Goal: Task Accomplishment & Management: Complete application form

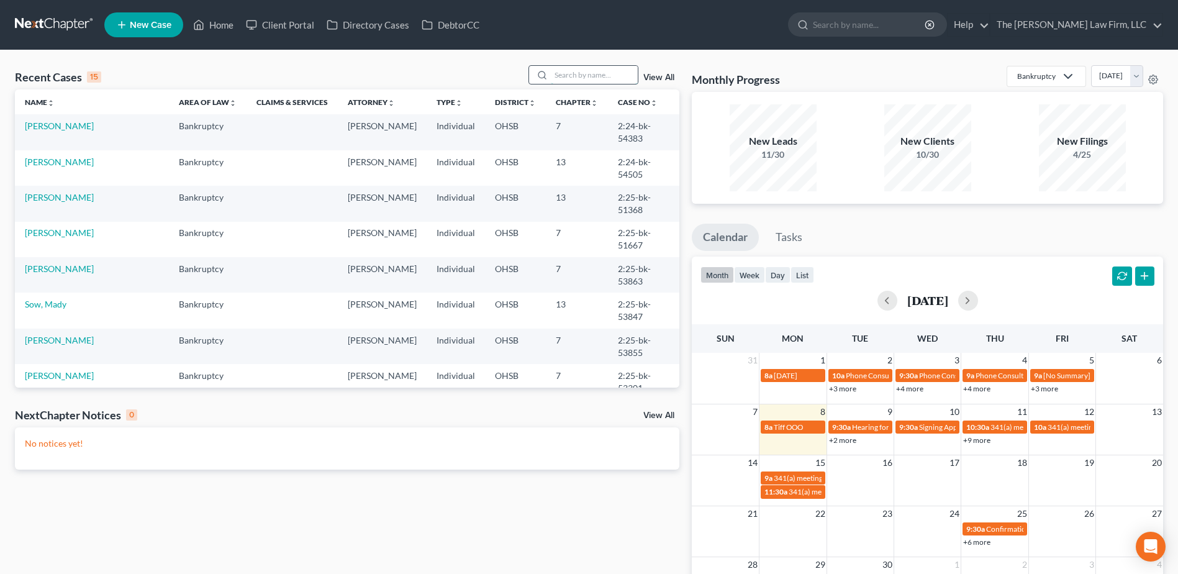
click at [589, 74] on input "search" at bounding box center [594, 75] width 87 height 18
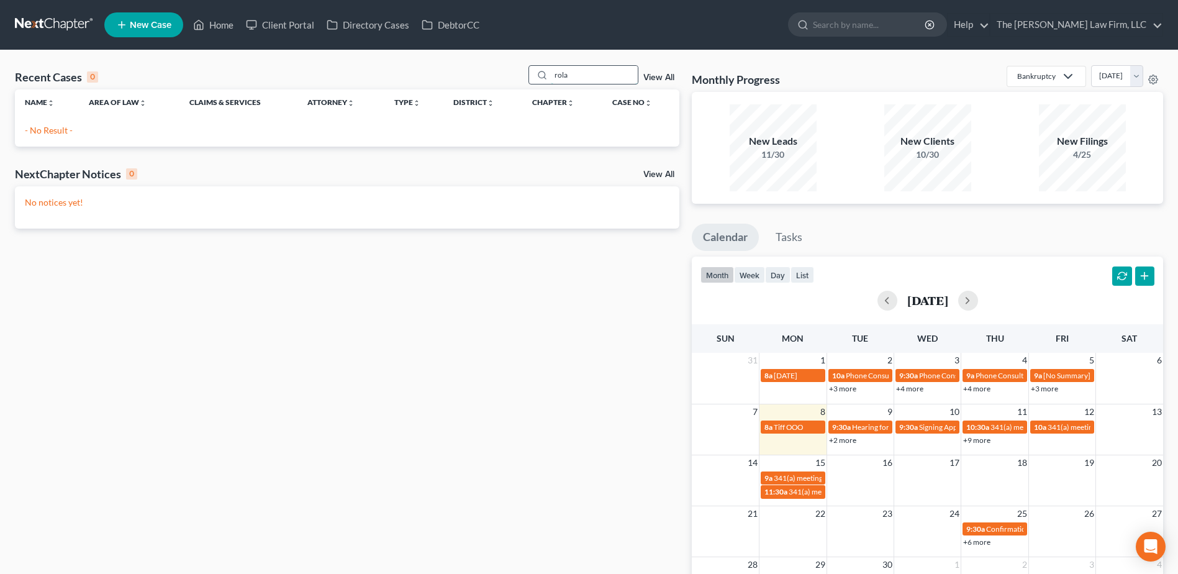
type input "rola"
click at [567, 71] on input "rola" at bounding box center [594, 75] width 87 height 18
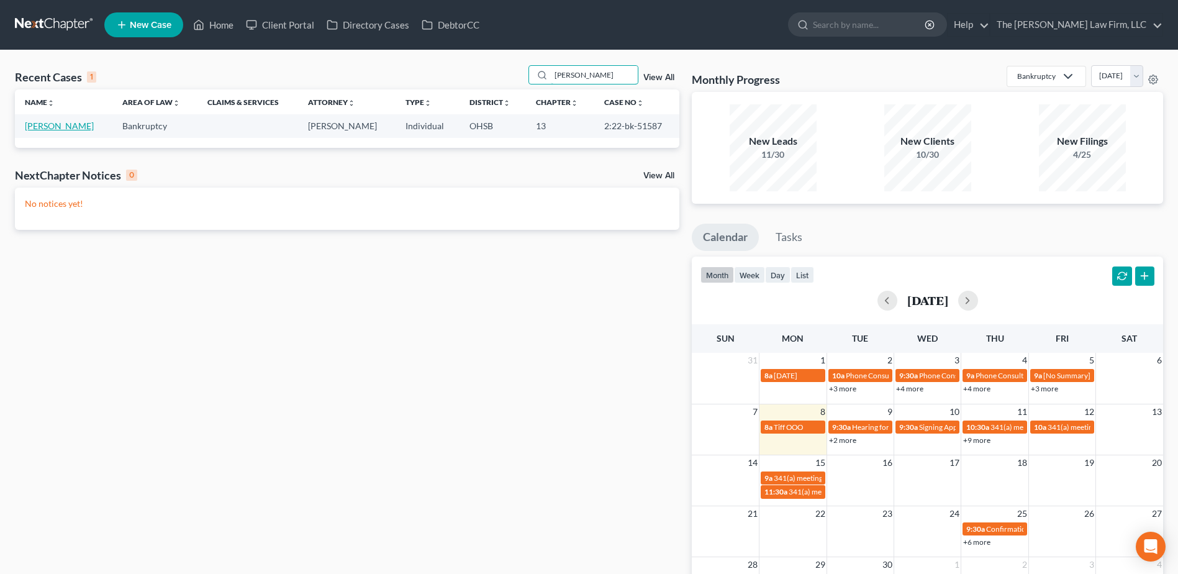
type input "warren"
click at [81, 125] on link "[PERSON_NAME]" at bounding box center [59, 125] width 69 height 11
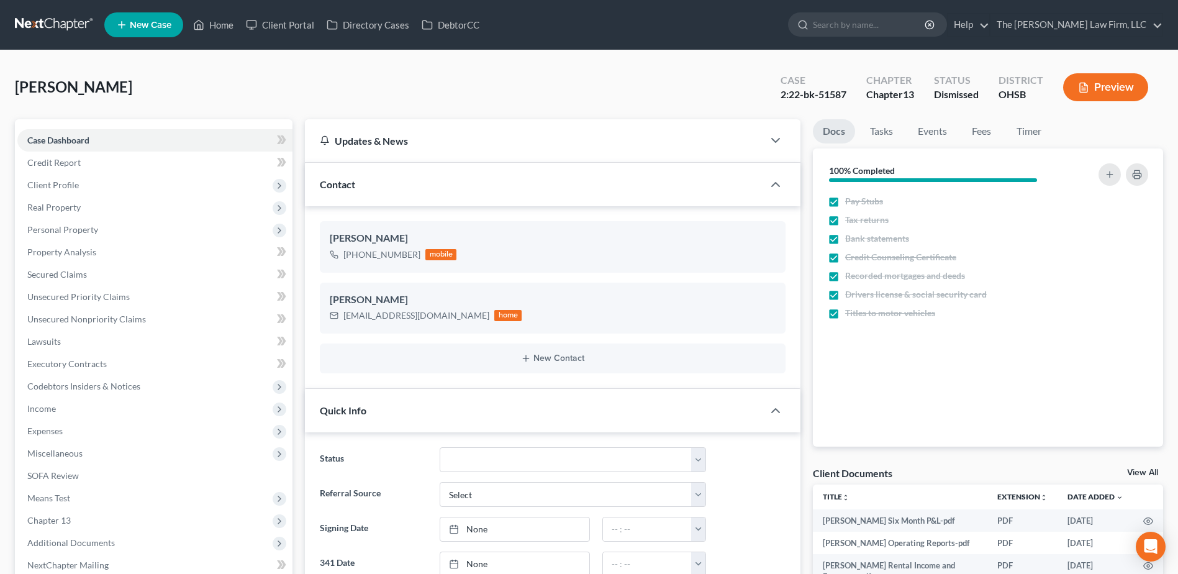
scroll to position [3775, 0]
click at [47, 13] on nav "Home New Case Client Portal Directory Cases DebtorCC The Jones Law Firm, LLC mj…" at bounding box center [589, 25] width 1178 height 50
click at [46, 22] on link at bounding box center [54, 25] width 79 height 22
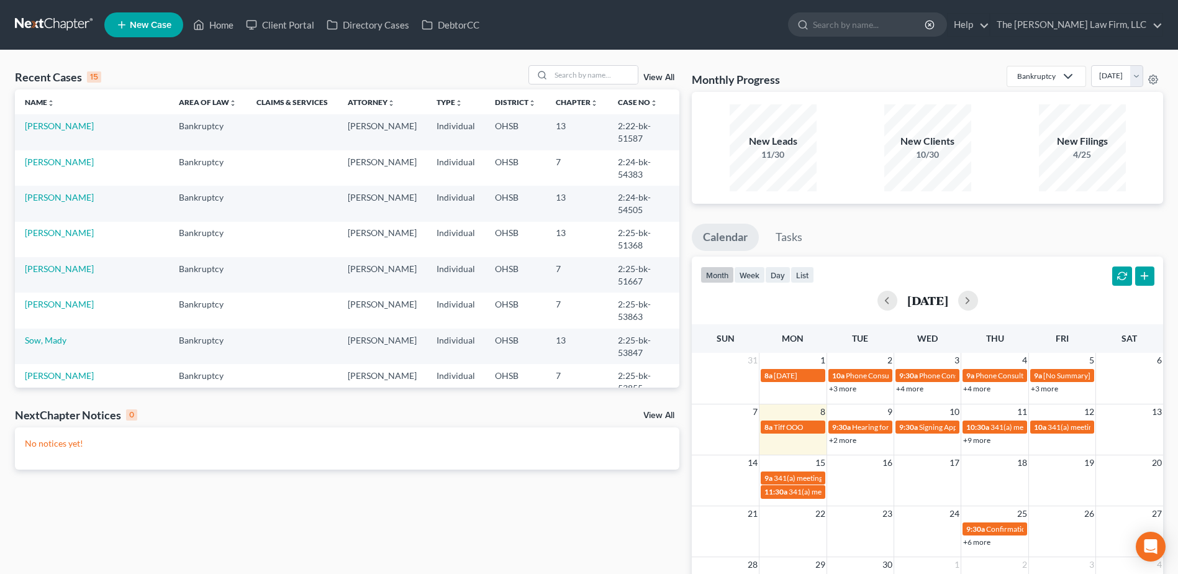
click at [582, 85] on div "Recent Cases 15 View All" at bounding box center [347, 77] width 664 height 24
click at [581, 76] on input "search" at bounding box center [594, 75] width 87 height 18
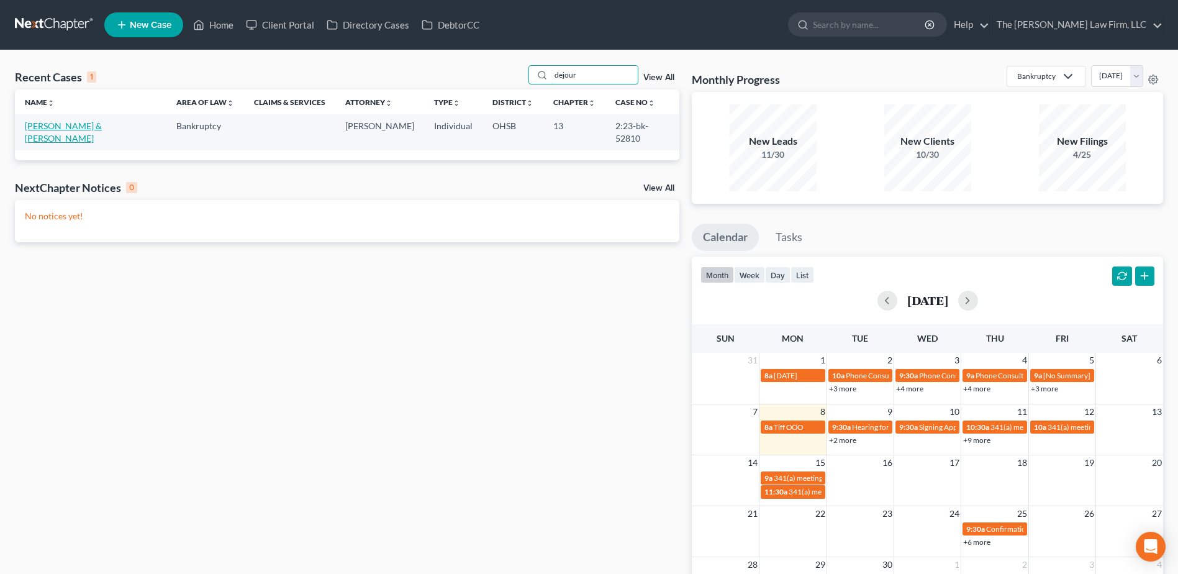
type input "dejour"
click at [55, 126] on link "[PERSON_NAME] & [PERSON_NAME]" at bounding box center [63, 131] width 77 height 23
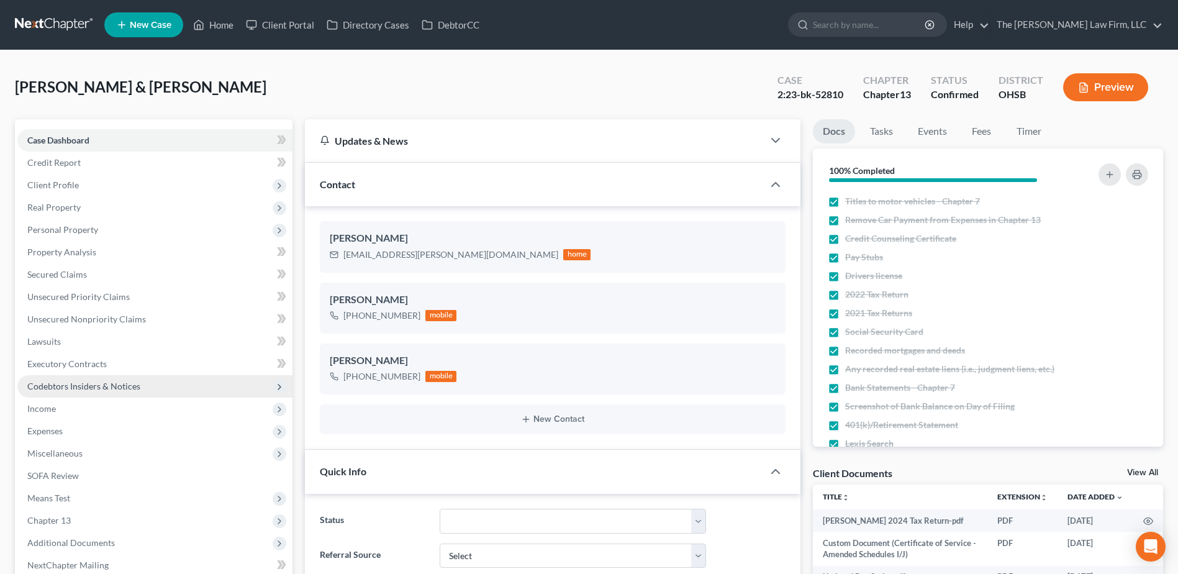
scroll to position [2504, 0]
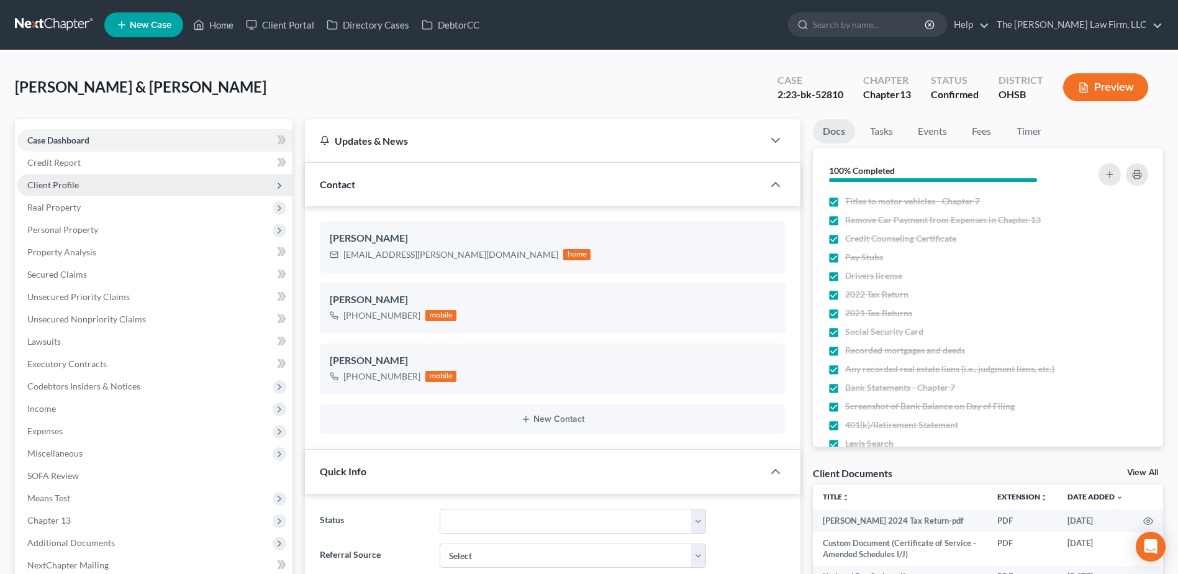
click at [64, 189] on span "Client Profile" at bounding box center [53, 184] width 52 height 11
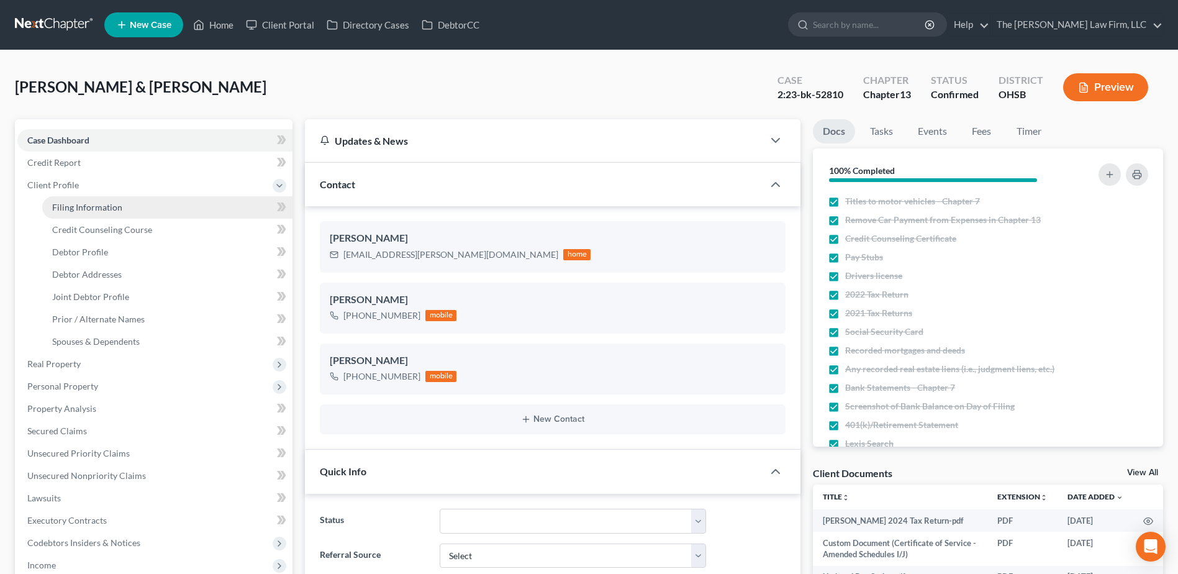
click at [66, 205] on span "Filing Information" at bounding box center [87, 207] width 70 height 11
select select "1"
select select "3"
select select "36"
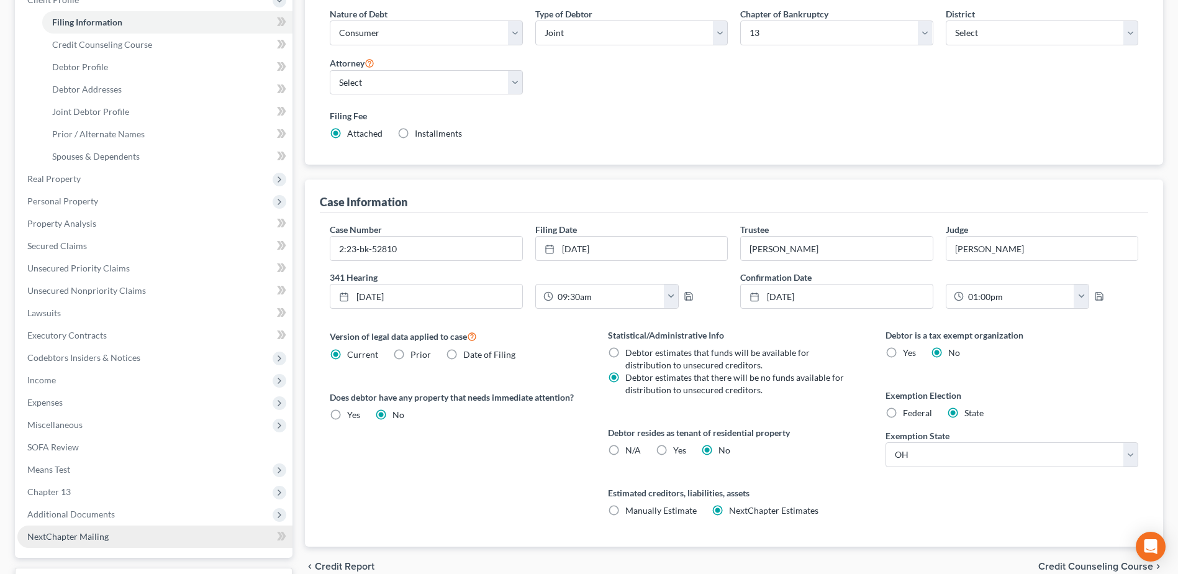
scroll to position [287, 0]
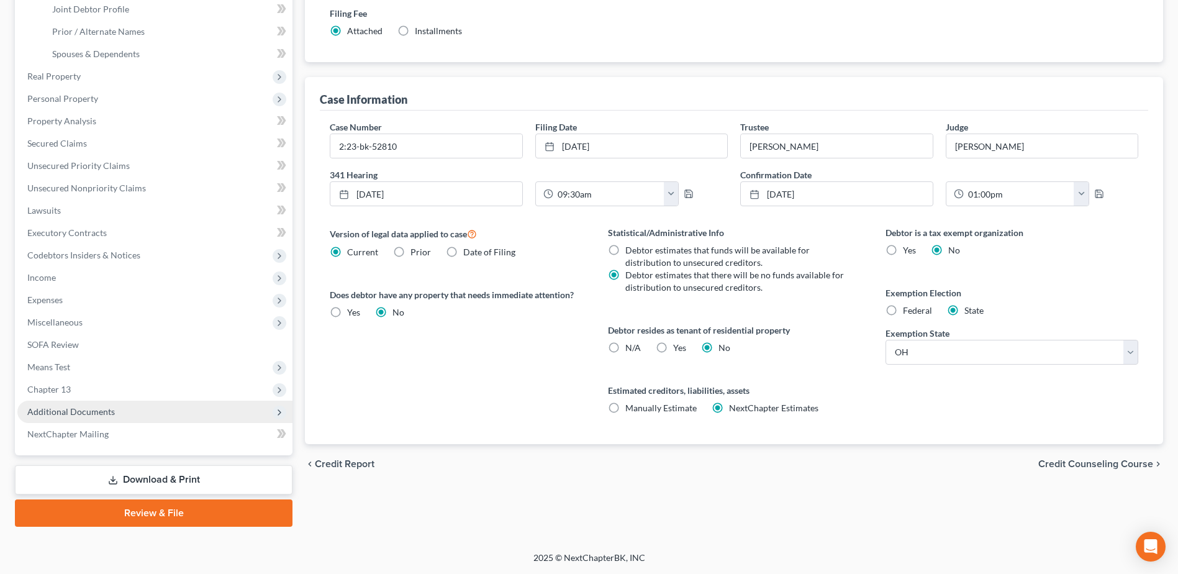
click at [107, 413] on span "Additional Documents" at bounding box center [71, 411] width 88 height 11
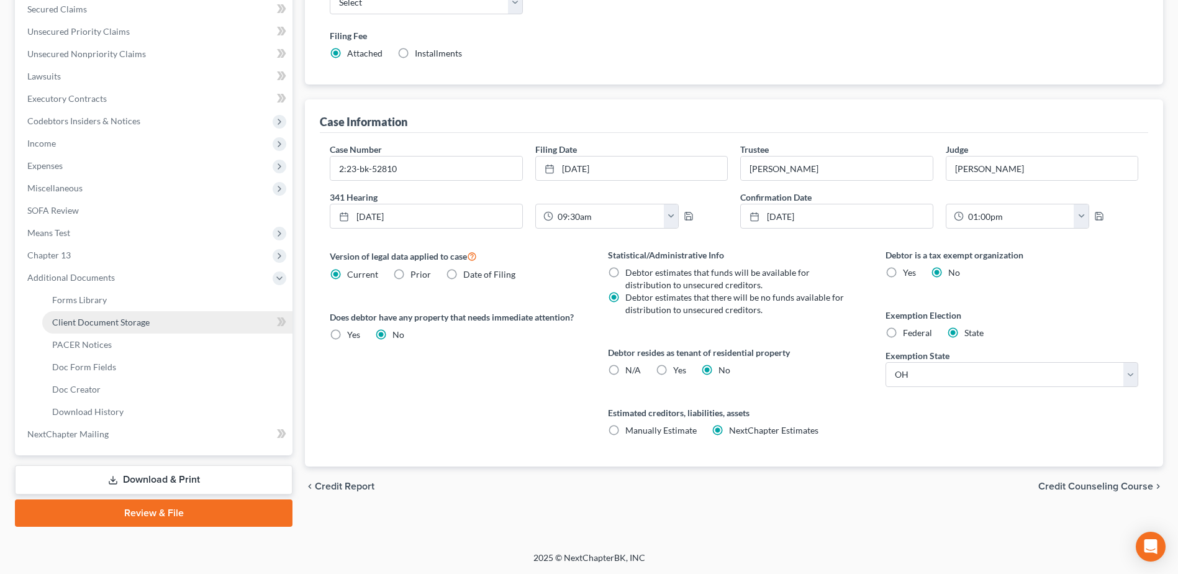
click at [109, 321] on span "Client Document Storage" at bounding box center [100, 322] width 97 height 11
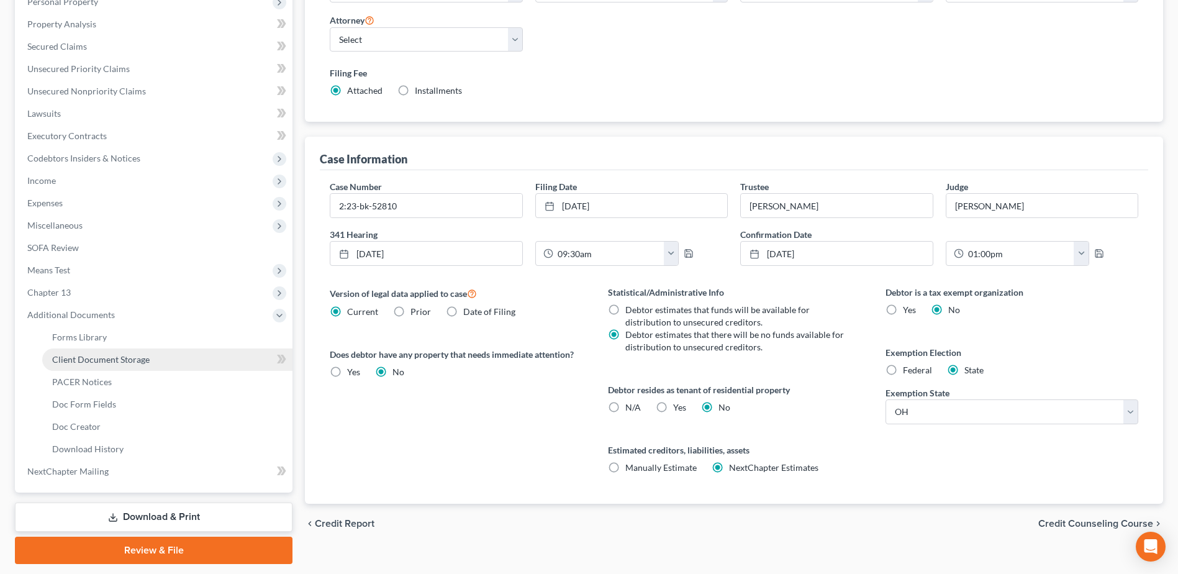
select select "52"
select select "7"
select select "61"
select select "7"
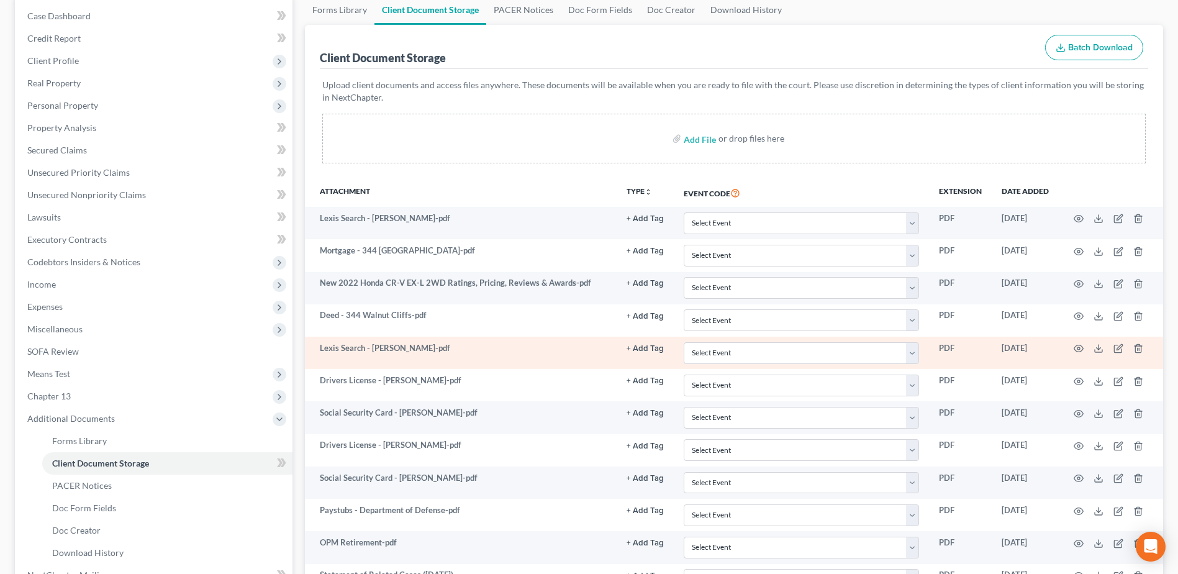
scroll to position [0, 0]
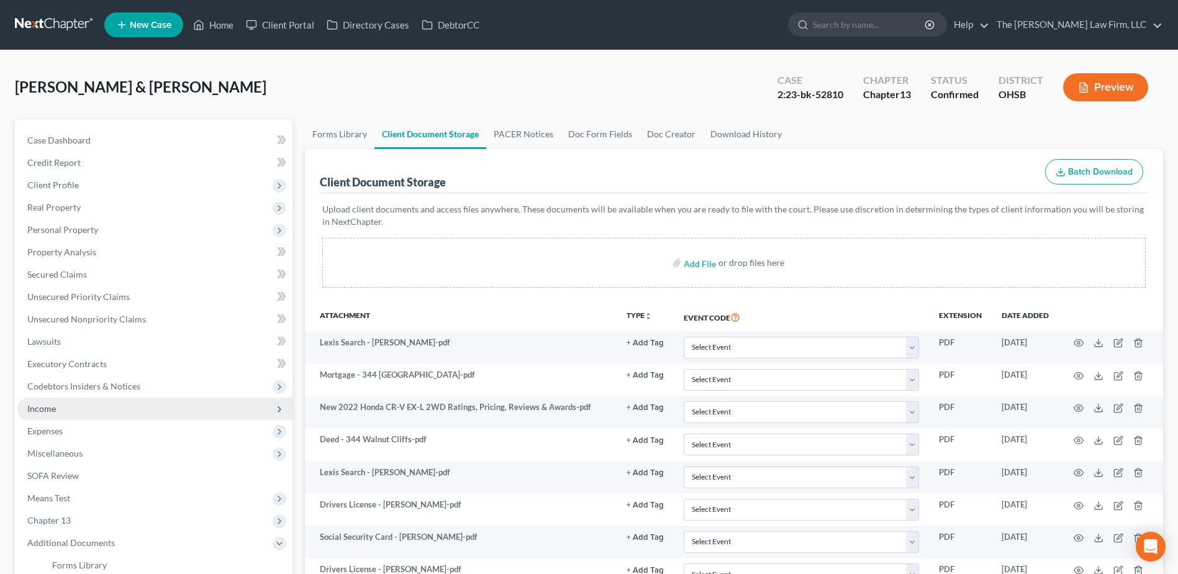
click at [53, 410] on span "Income" at bounding box center [41, 408] width 29 height 11
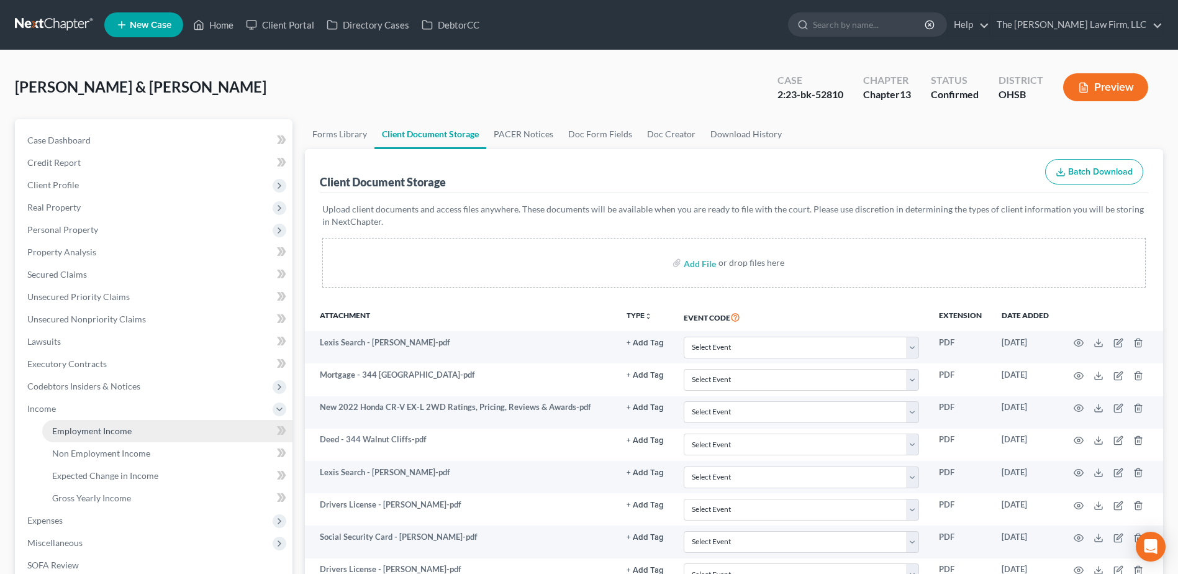
click at [68, 420] on link "Employment Income" at bounding box center [167, 431] width 250 height 22
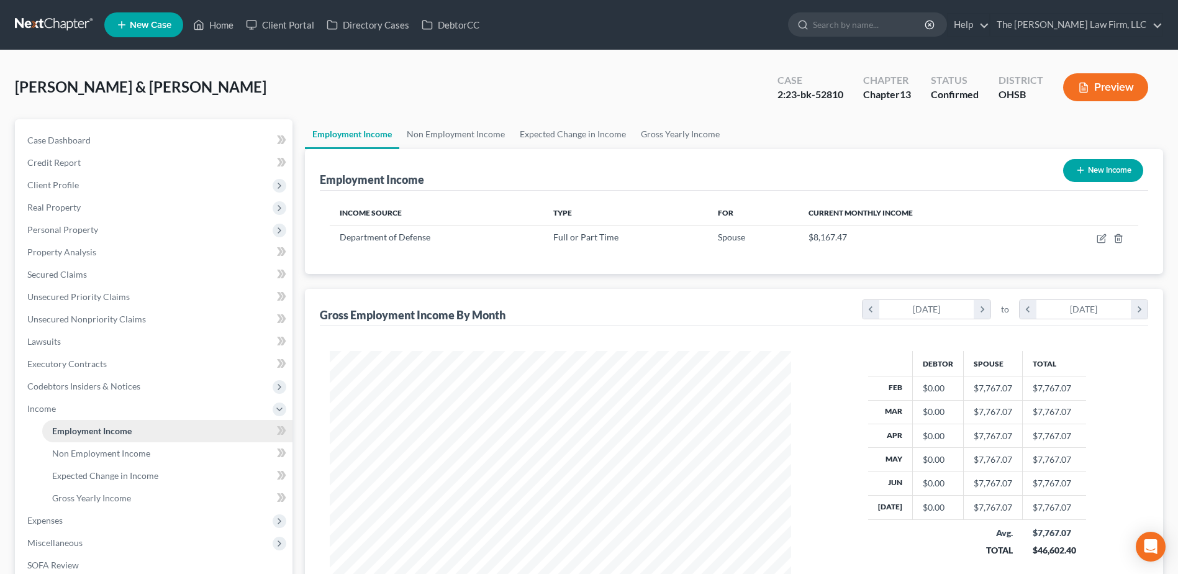
scroll to position [230, 485]
click at [422, 131] on link "Non Employment Income" at bounding box center [455, 134] width 113 height 30
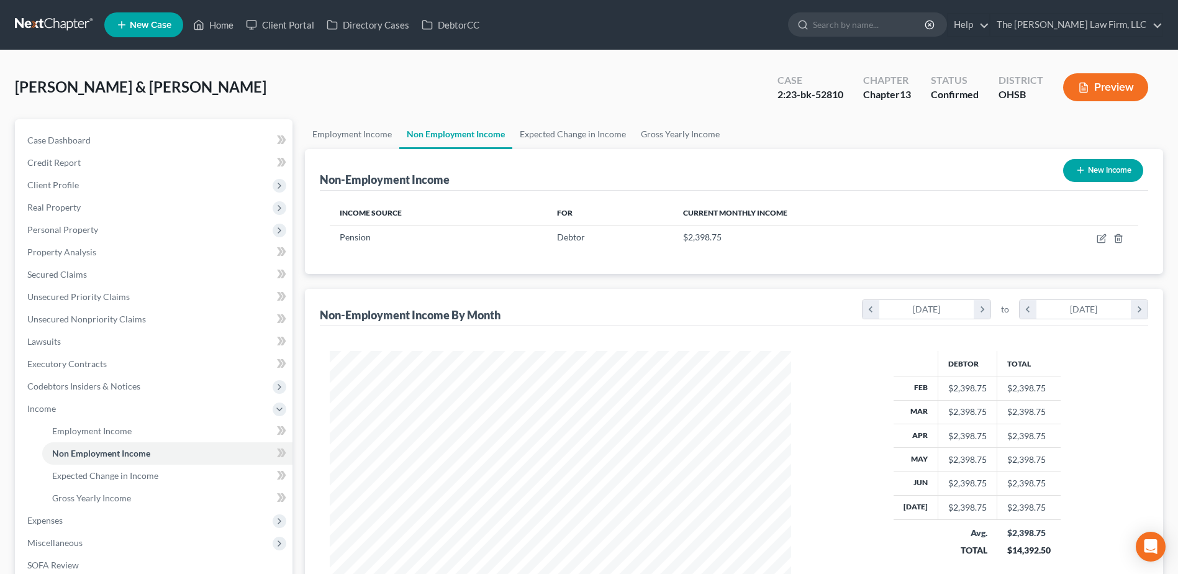
scroll to position [230, 485]
click at [65, 23] on link at bounding box center [54, 25] width 79 height 22
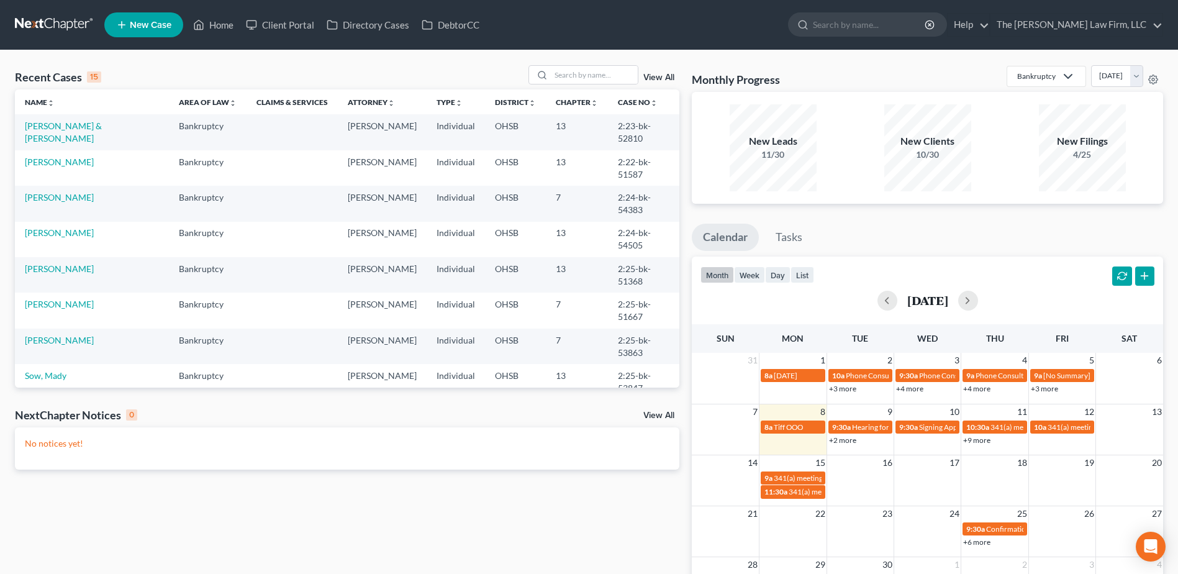
click at [607, 65] on div "Recent Cases 15 View All Name unfold_more expand_more expand_less Area of Law u…" at bounding box center [589, 372] width 1178 height 644
click at [602, 69] on input "search" at bounding box center [594, 75] width 87 height 18
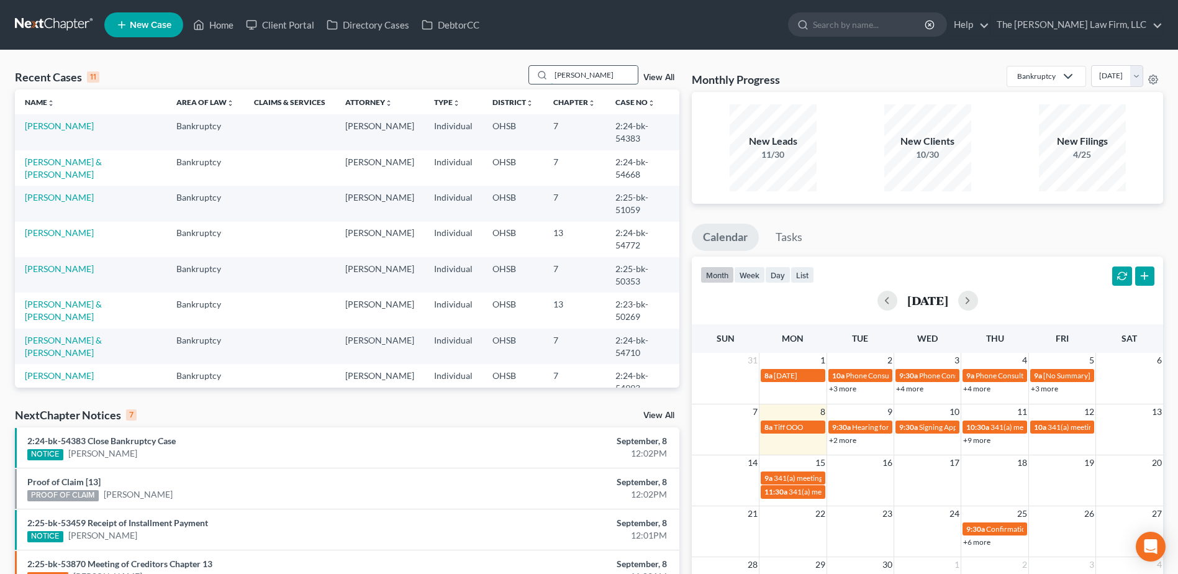
click at [581, 78] on input "ward" at bounding box center [594, 75] width 87 height 18
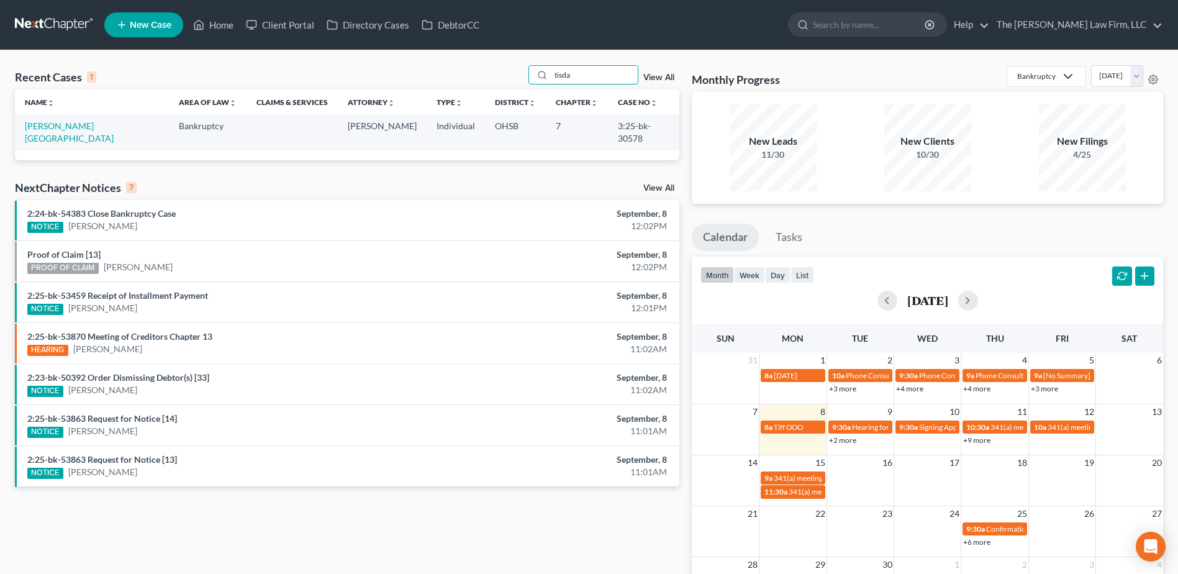
type input "tisda"
click at [49, 129] on link "[PERSON_NAME][GEOGRAPHIC_DATA]" at bounding box center [69, 131] width 89 height 23
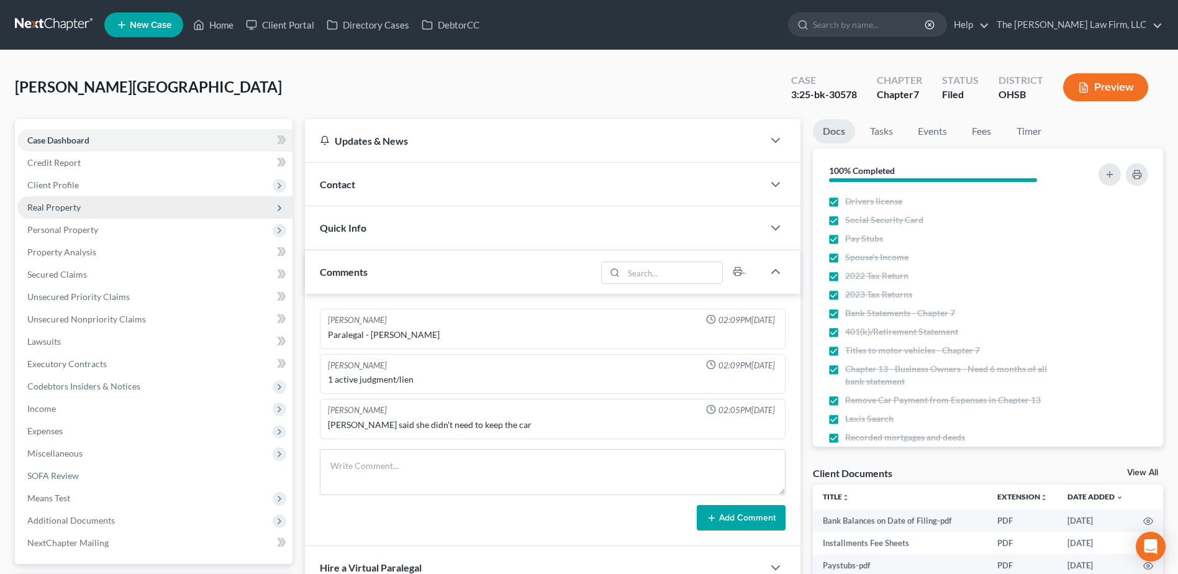
scroll to position [779, 0]
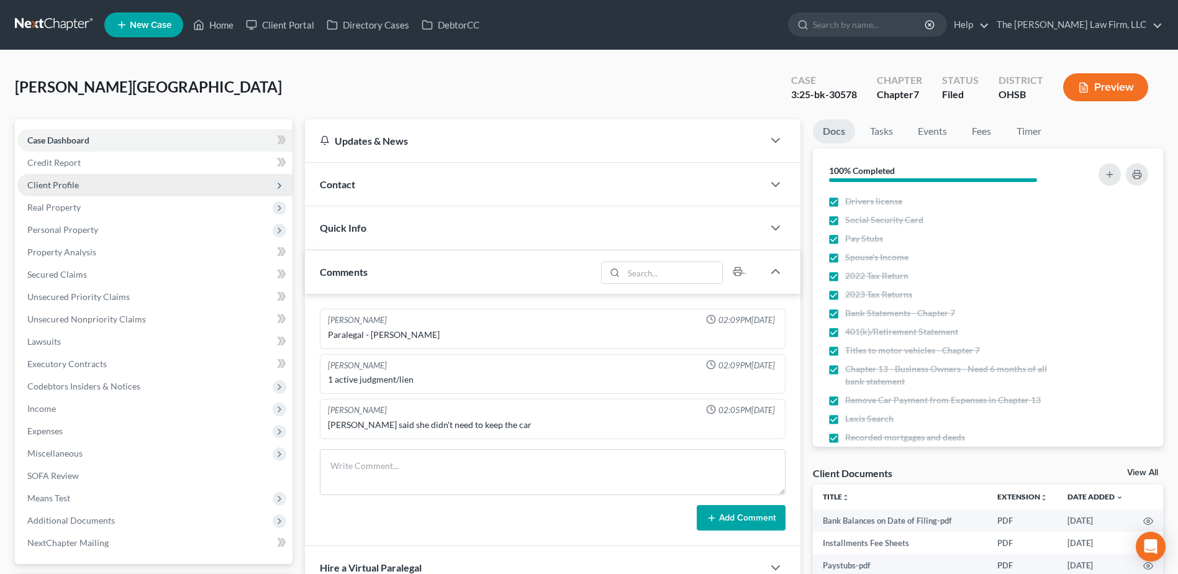
click at [55, 189] on span "Client Profile" at bounding box center [53, 184] width 52 height 11
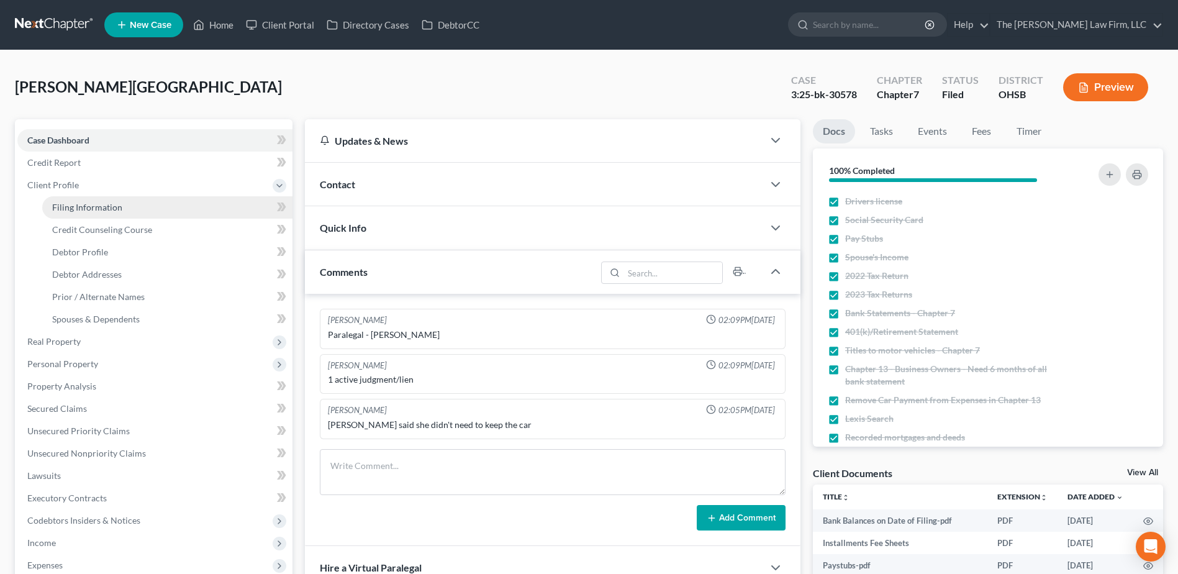
click at [65, 213] on link "Filing Information" at bounding box center [167, 207] width 250 height 22
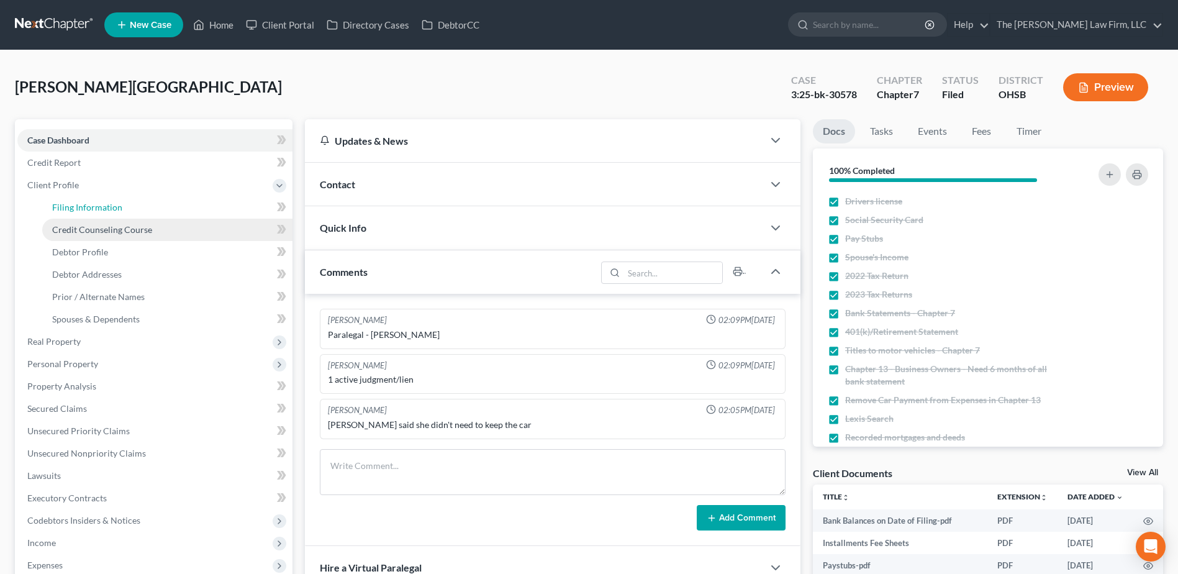
select select "1"
select select "0"
select select "36"
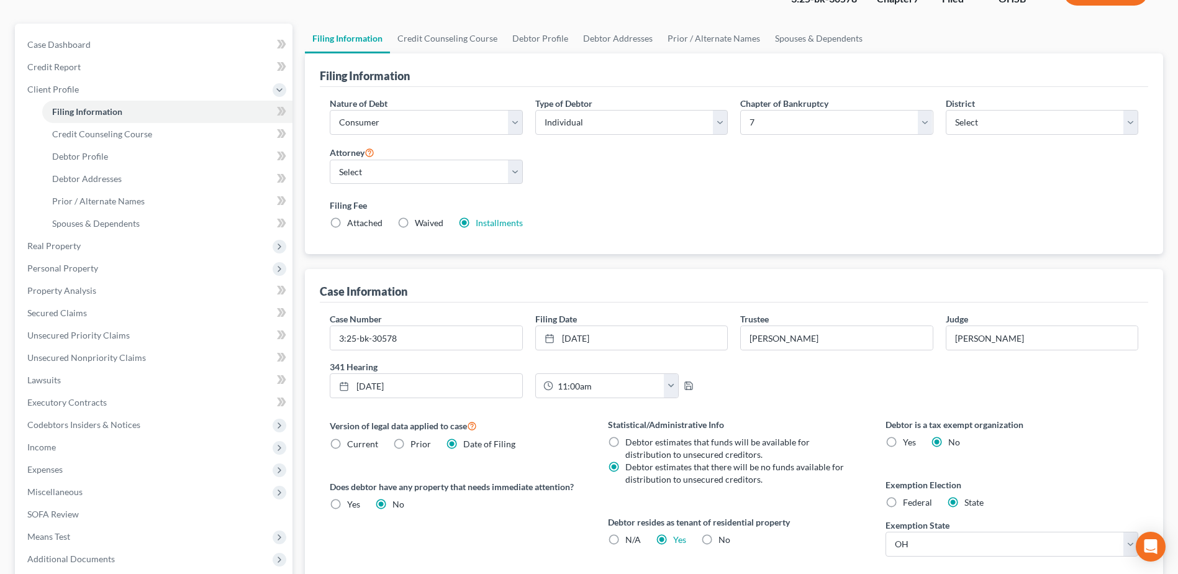
scroll to position [245, 0]
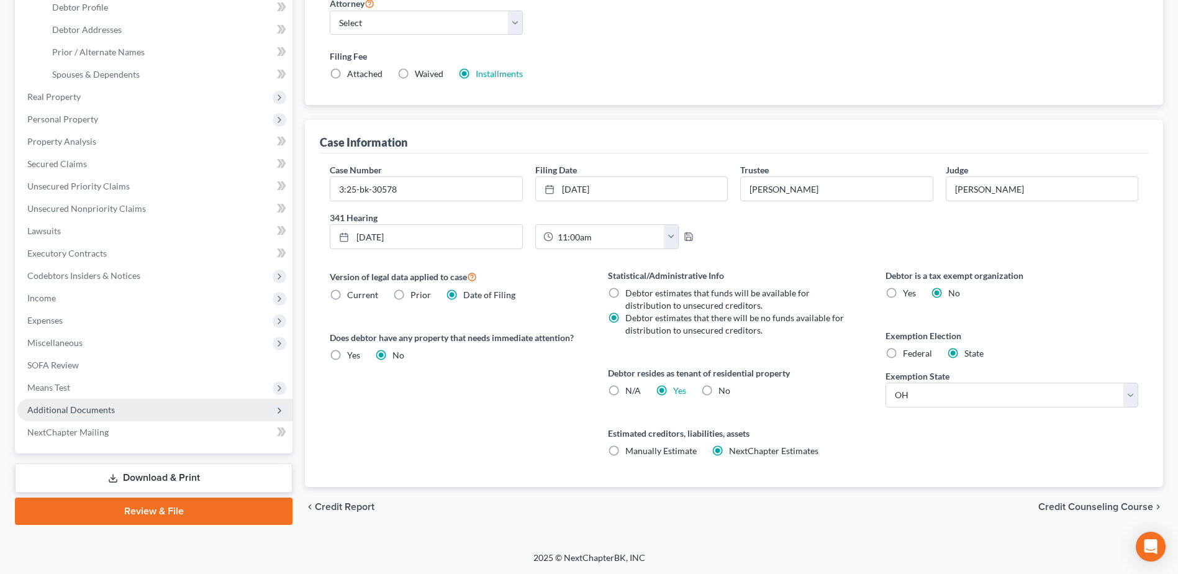
click at [69, 411] on span "Additional Documents" at bounding box center [71, 409] width 88 height 11
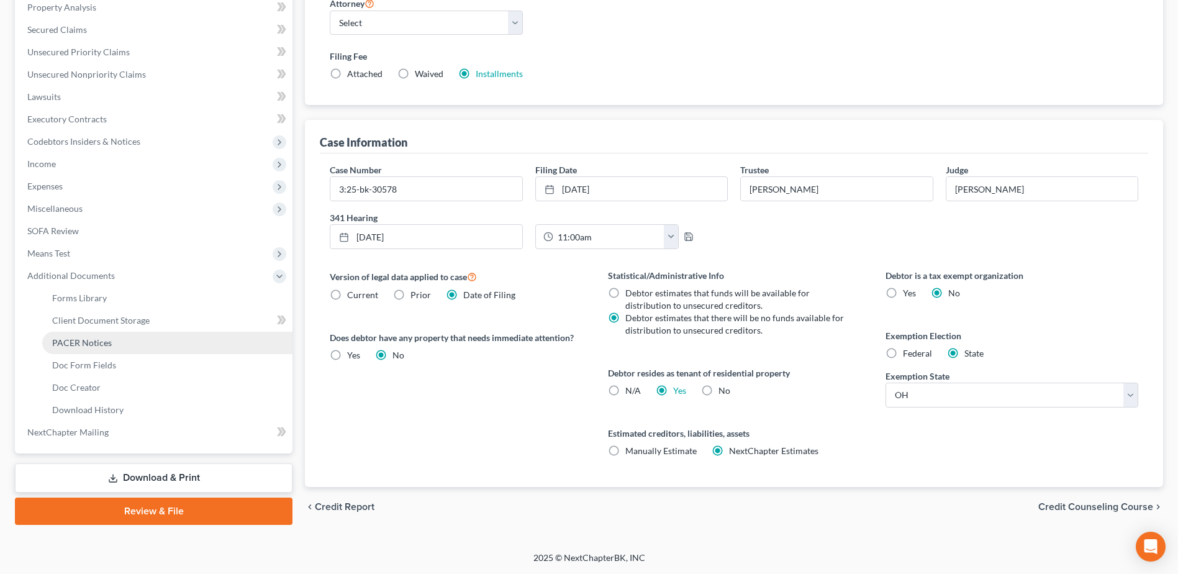
click at [96, 346] on span "PACER Notices" at bounding box center [82, 342] width 60 height 11
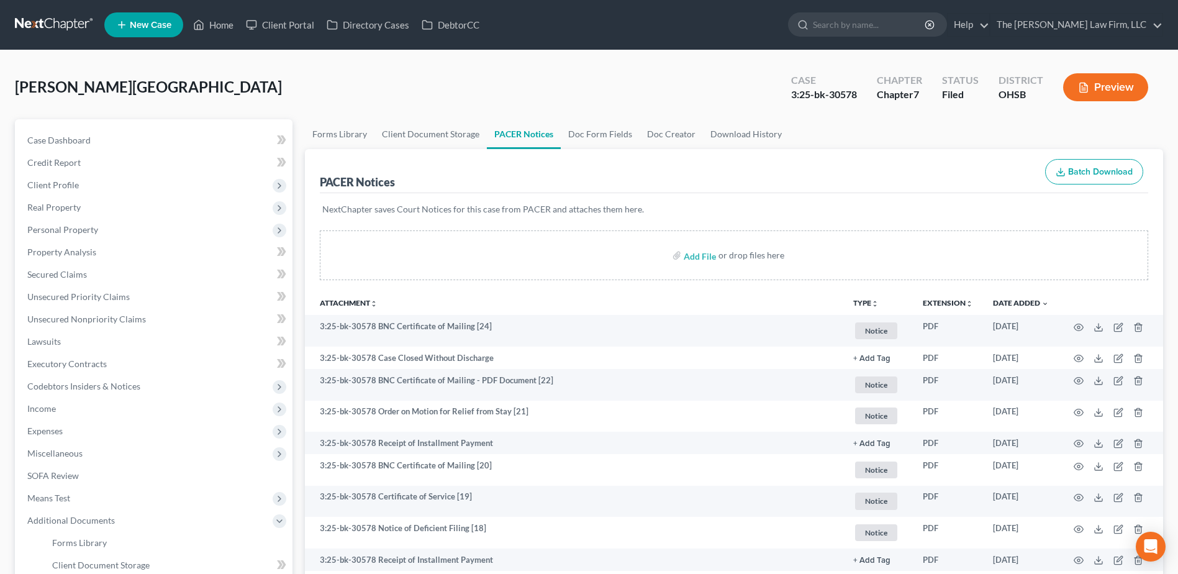
click at [67, 23] on link at bounding box center [54, 25] width 79 height 22
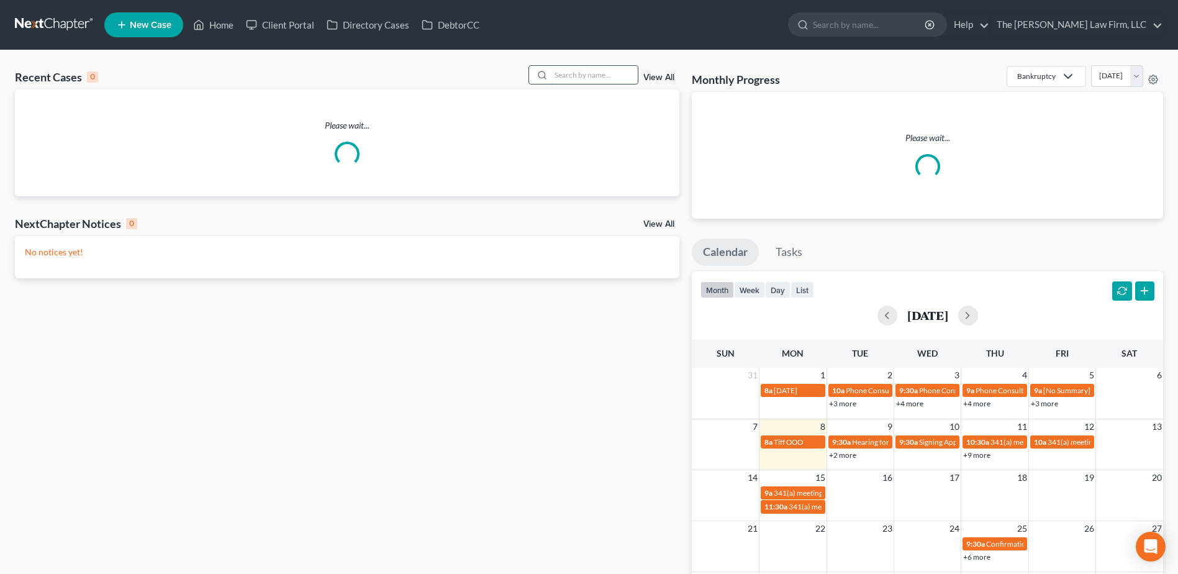
click at [572, 76] on input "search" at bounding box center [594, 75] width 87 height 18
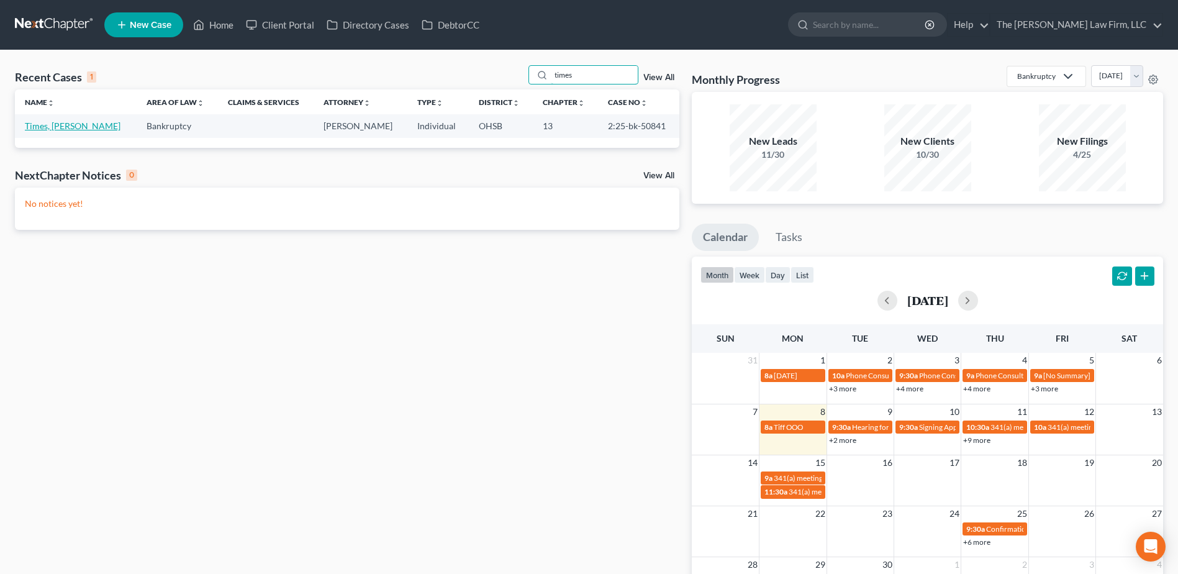
type input "times"
click at [44, 131] on link "Times, Kimberly" at bounding box center [73, 125] width 96 height 11
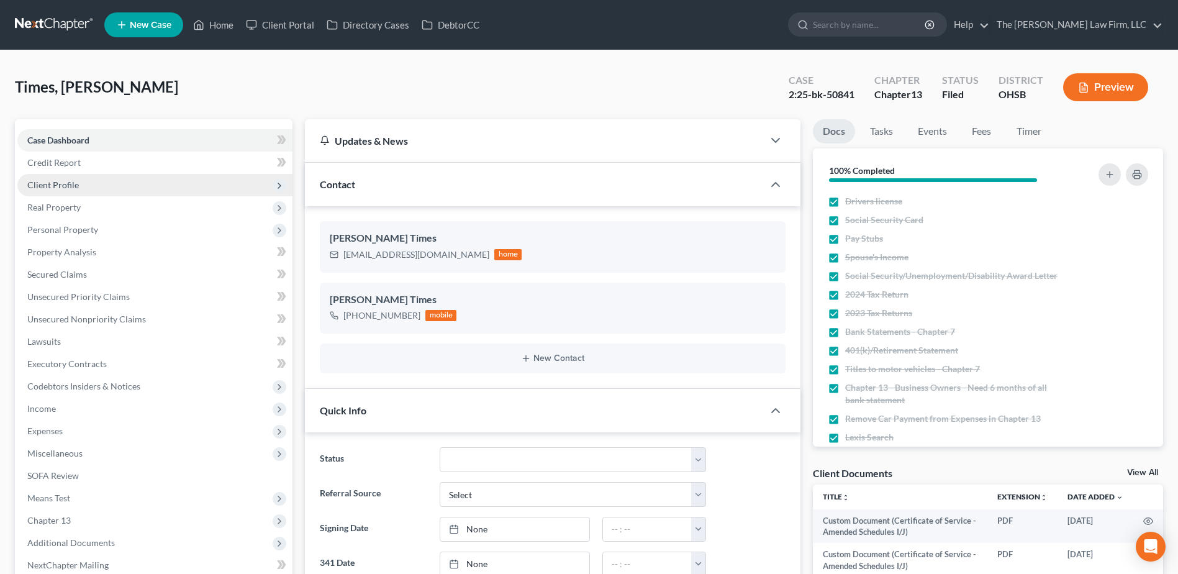
scroll to position [17, 0]
click at [86, 191] on span "Client Profile" at bounding box center [154, 185] width 275 height 22
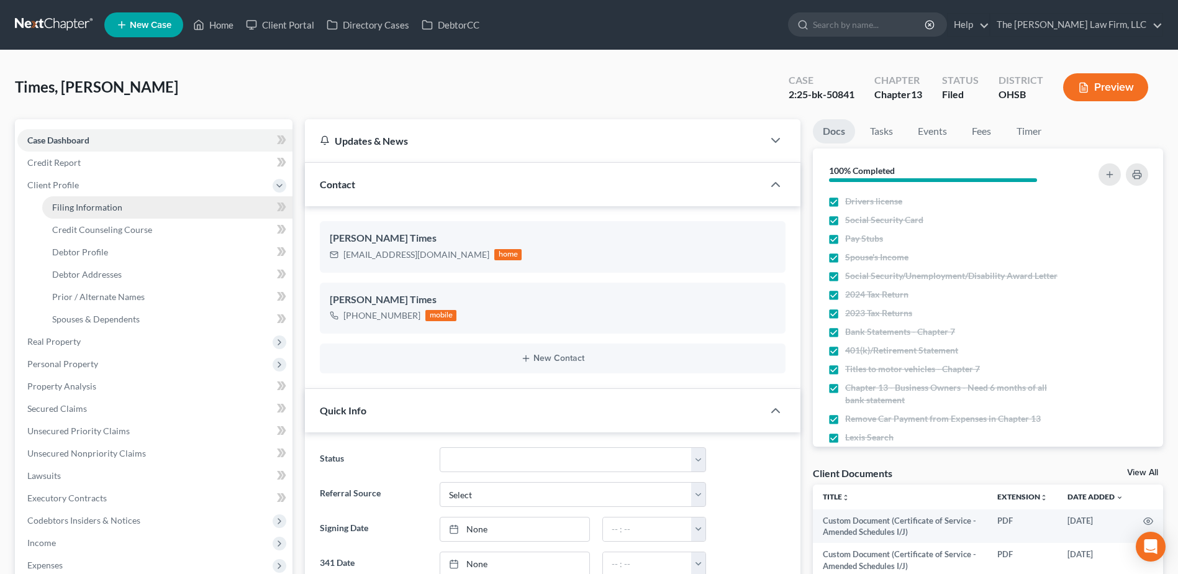
click at [95, 208] on span "Filing Information" at bounding box center [87, 207] width 70 height 11
select select "1"
select select "0"
select select "3"
select select "36"
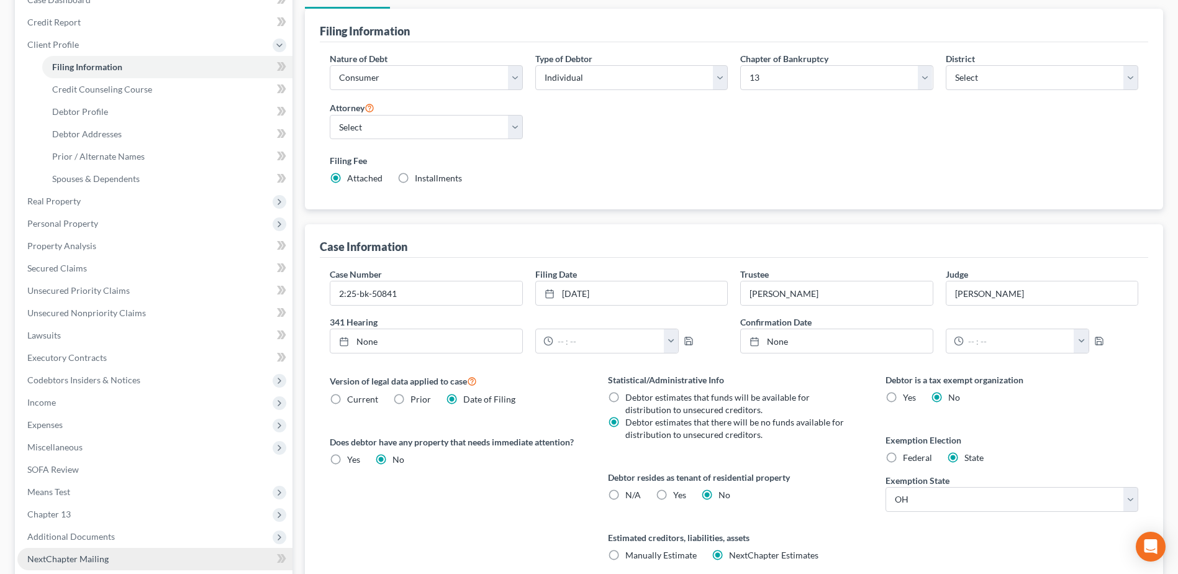
scroll to position [265, 0]
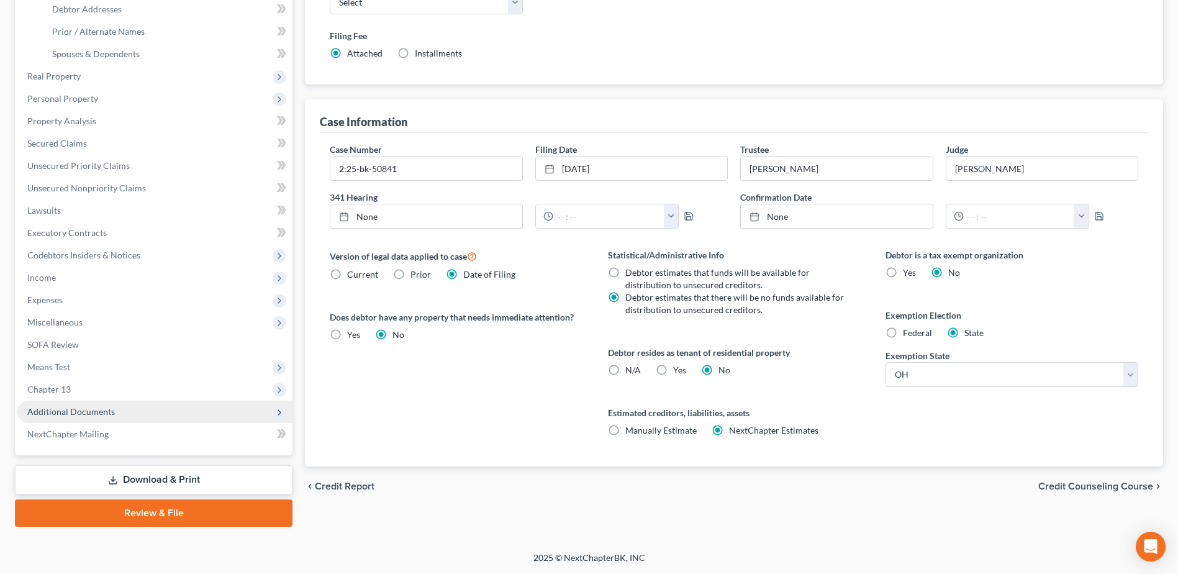
click at [79, 418] on span "Additional Documents" at bounding box center [154, 411] width 275 height 22
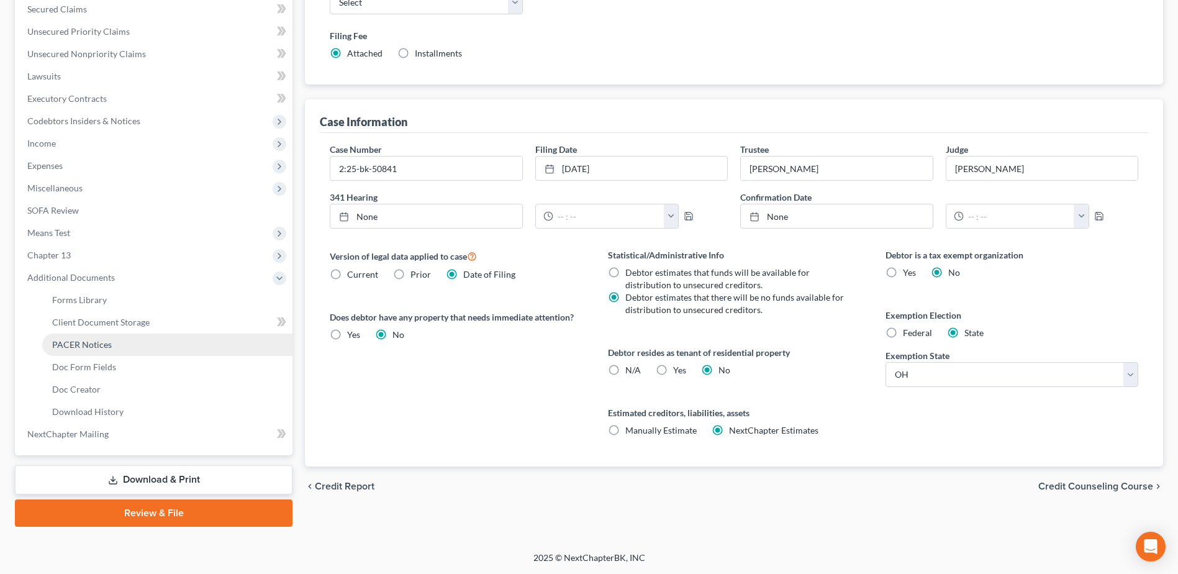
click at [94, 347] on span "PACER Notices" at bounding box center [82, 344] width 60 height 11
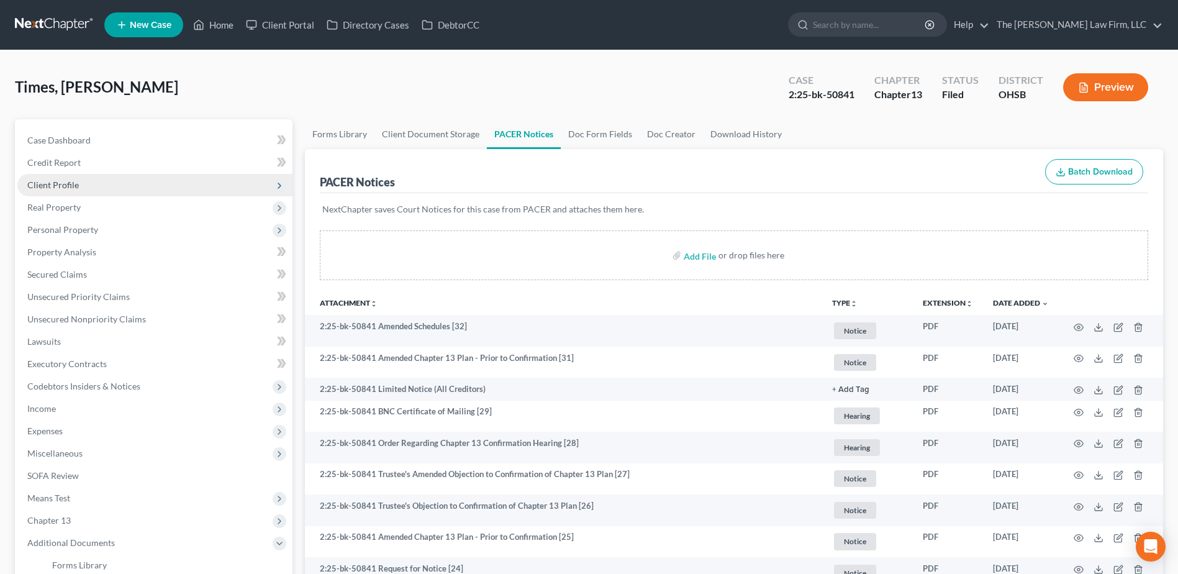
click at [91, 187] on span "Client Profile" at bounding box center [154, 185] width 275 height 22
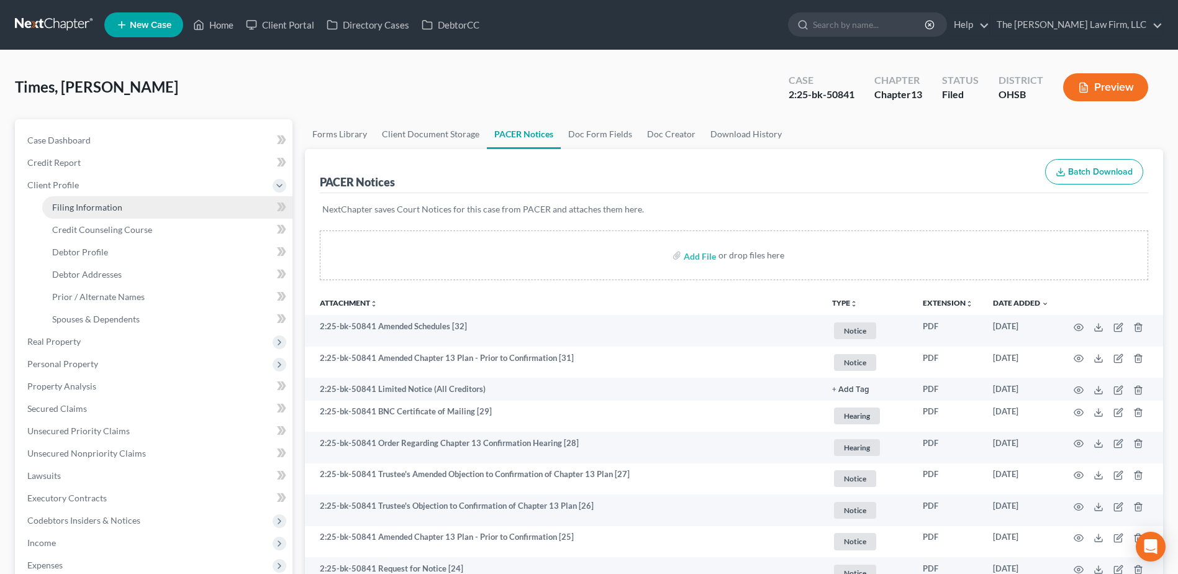
click at [89, 207] on span "Filing Information" at bounding box center [87, 207] width 70 height 11
select select "1"
select select "0"
select select "3"
select select "62"
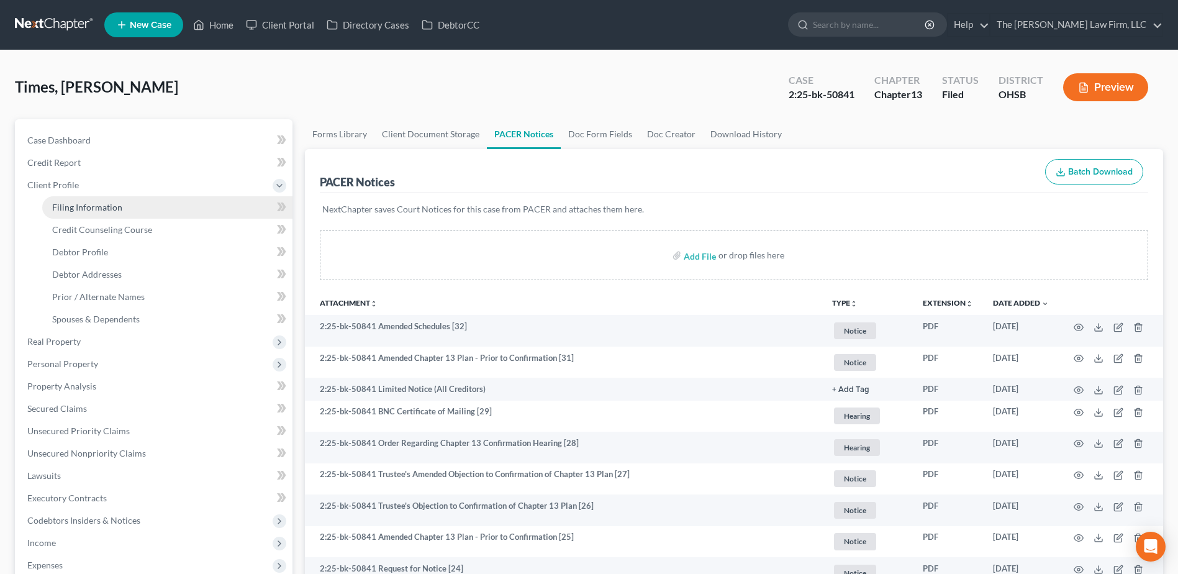
select select "2"
select select "36"
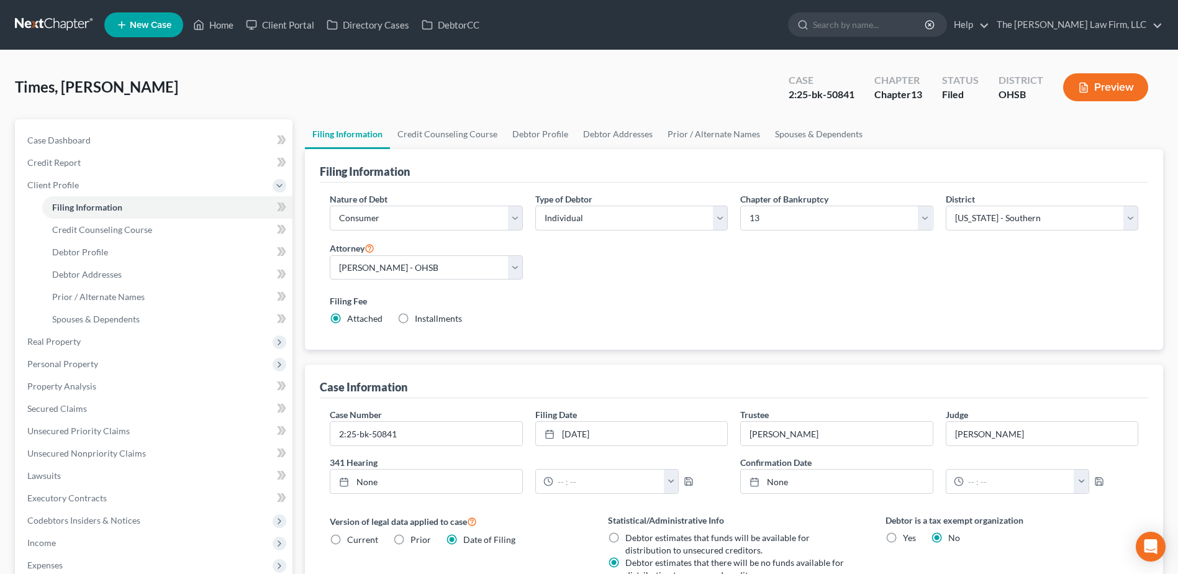
click at [66, 25] on link at bounding box center [54, 25] width 79 height 22
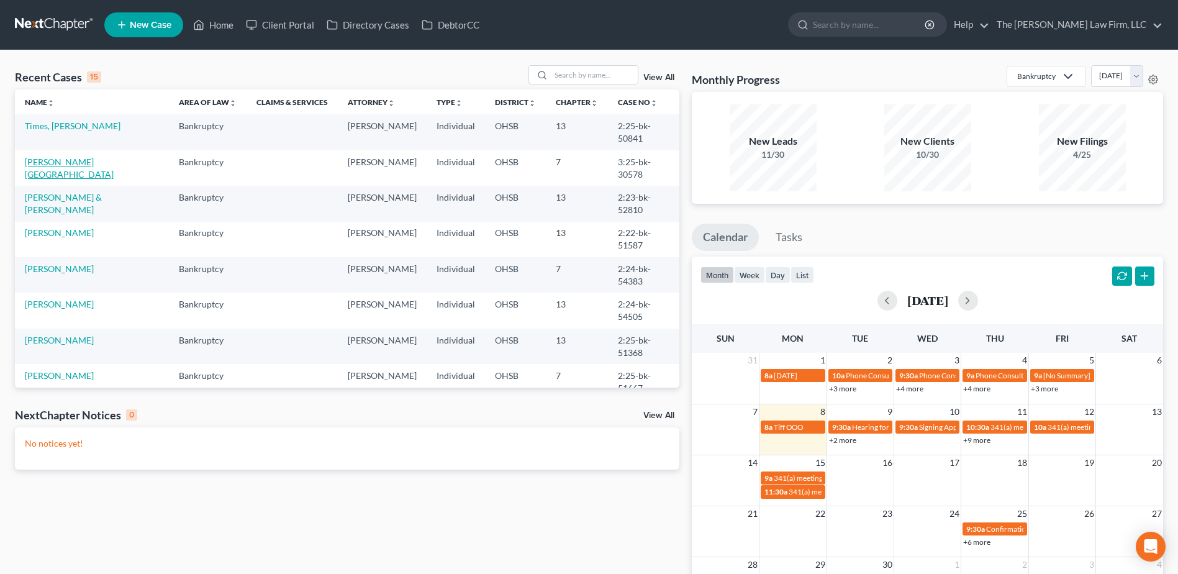
click at [68, 156] on link "[PERSON_NAME][GEOGRAPHIC_DATA]" at bounding box center [69, 167] width 89 height 23
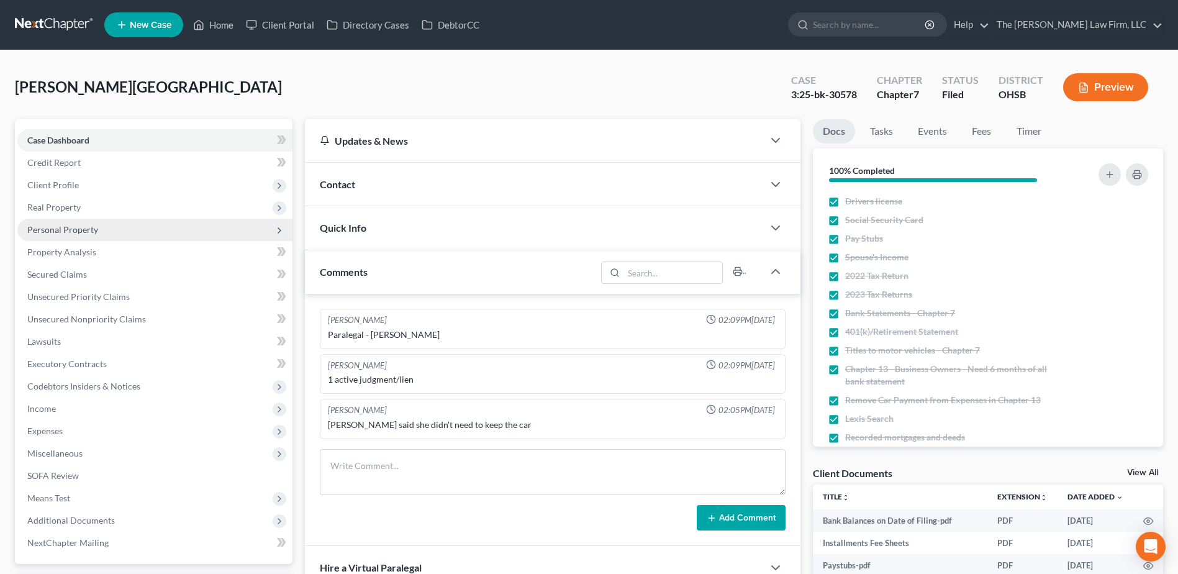
scroll to position [779, 0]
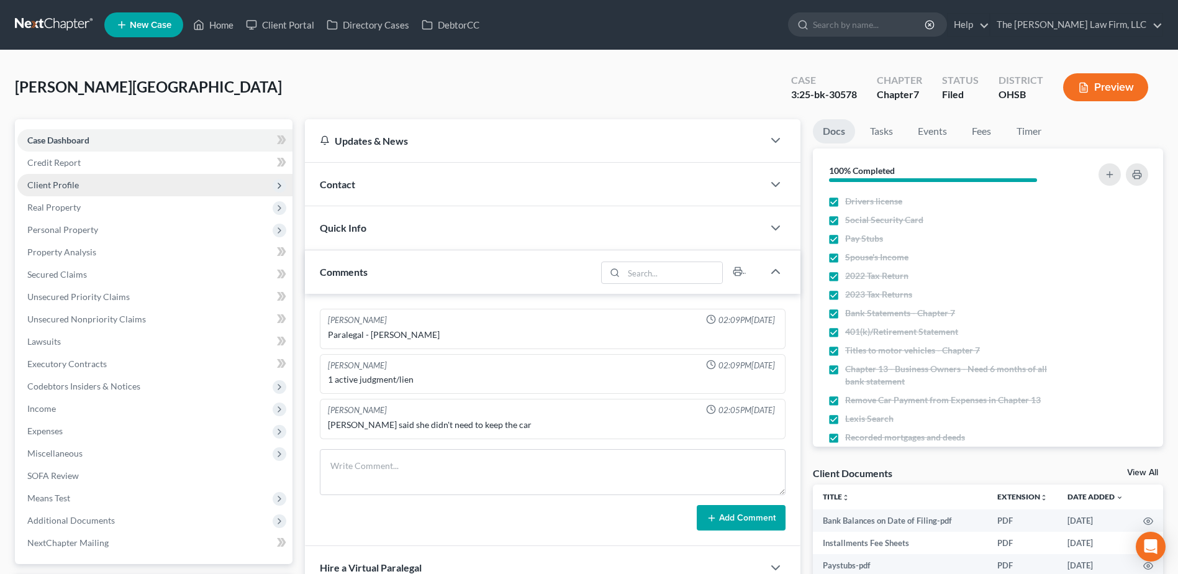
click at [75, 183] on span "Client Profile" at bounding box center [53, 184] width 52 height 11
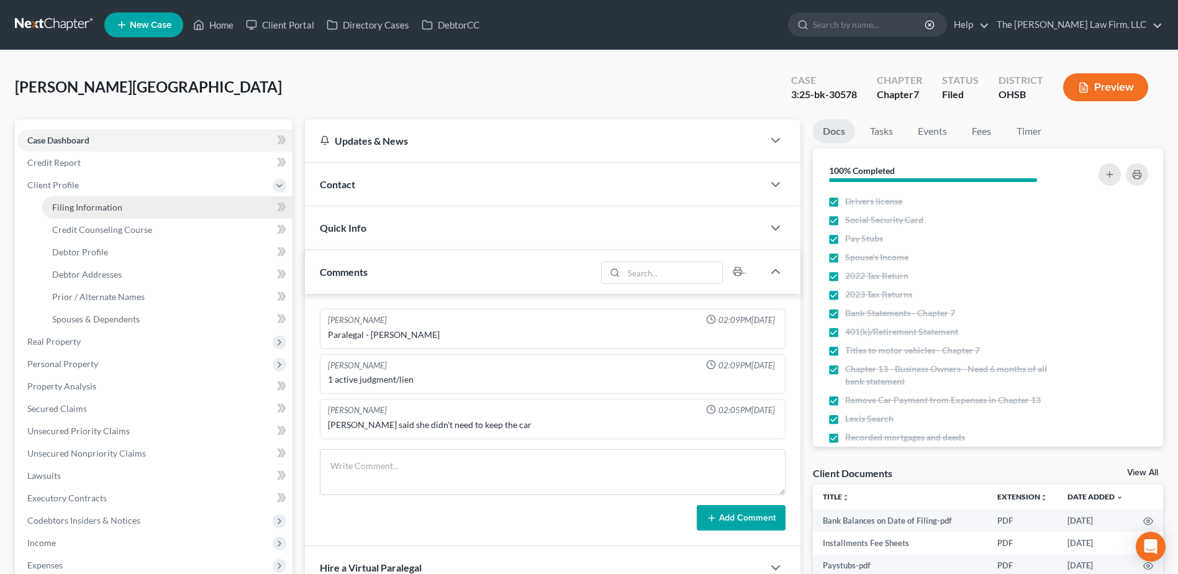
click at [85, 202] on span "Filing Information" at bounding box center [87, 207] width 70 height 11
select select "1"
select select "0"
select select "36"
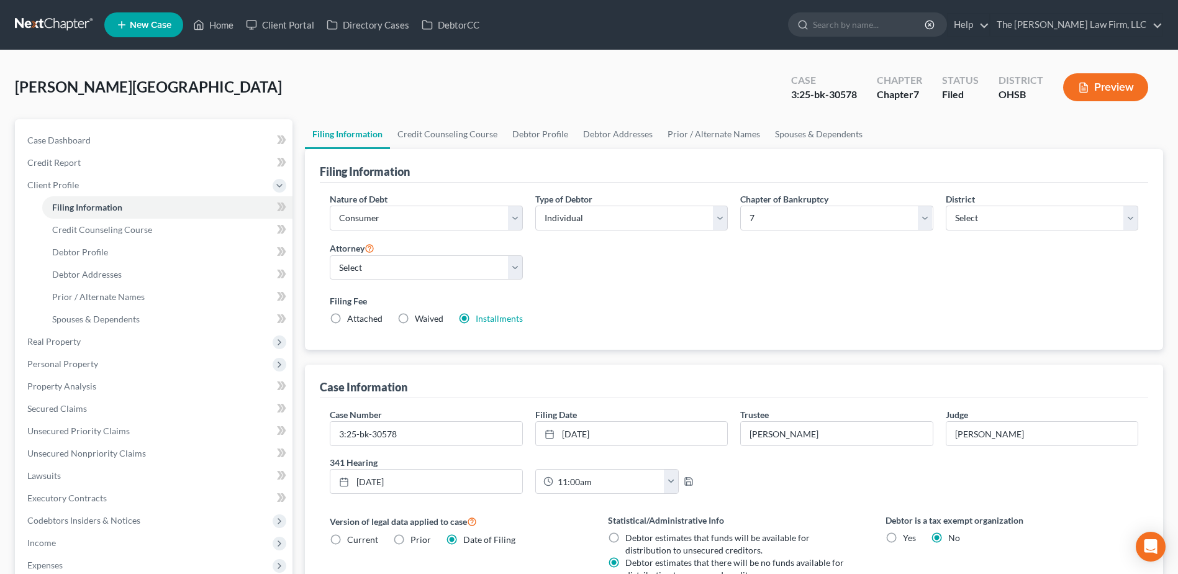
scroll to position [245, 0]
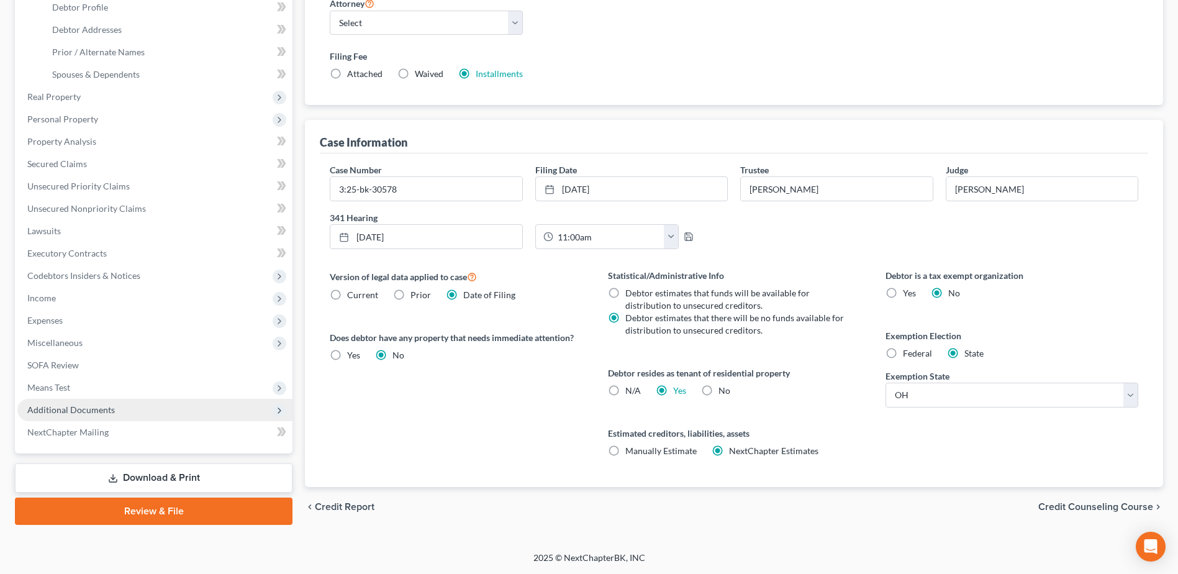
click at [112, 411] on span "Additional Documents" at bounding box center [71, 409] width 88 height 11
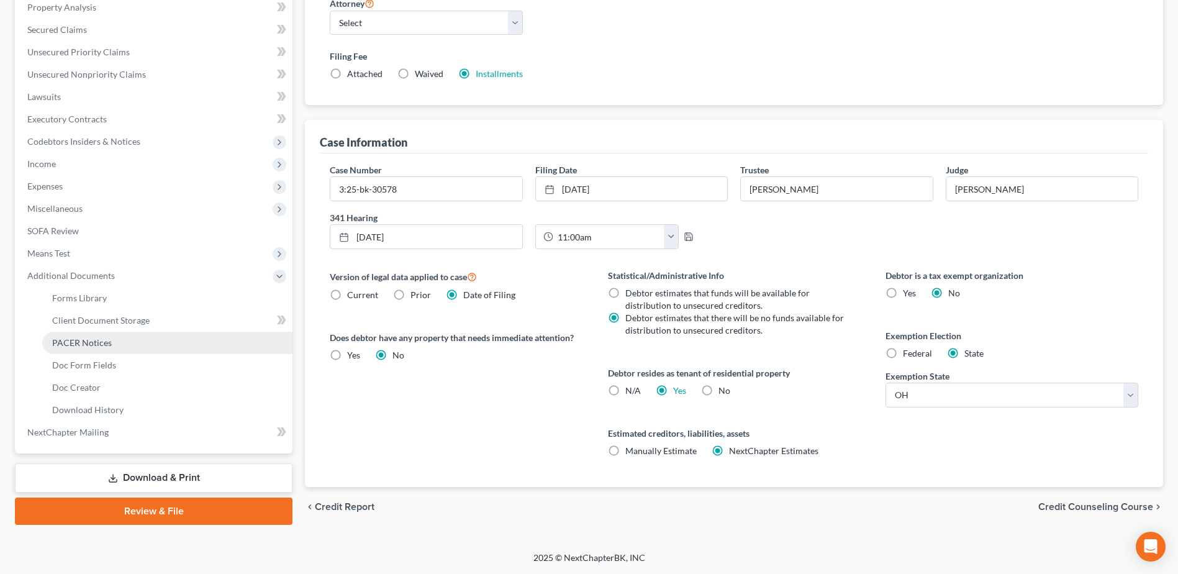
click at [99, 340] on span "PACER Notices" at bounding box center [82, 342] width 60 height 11
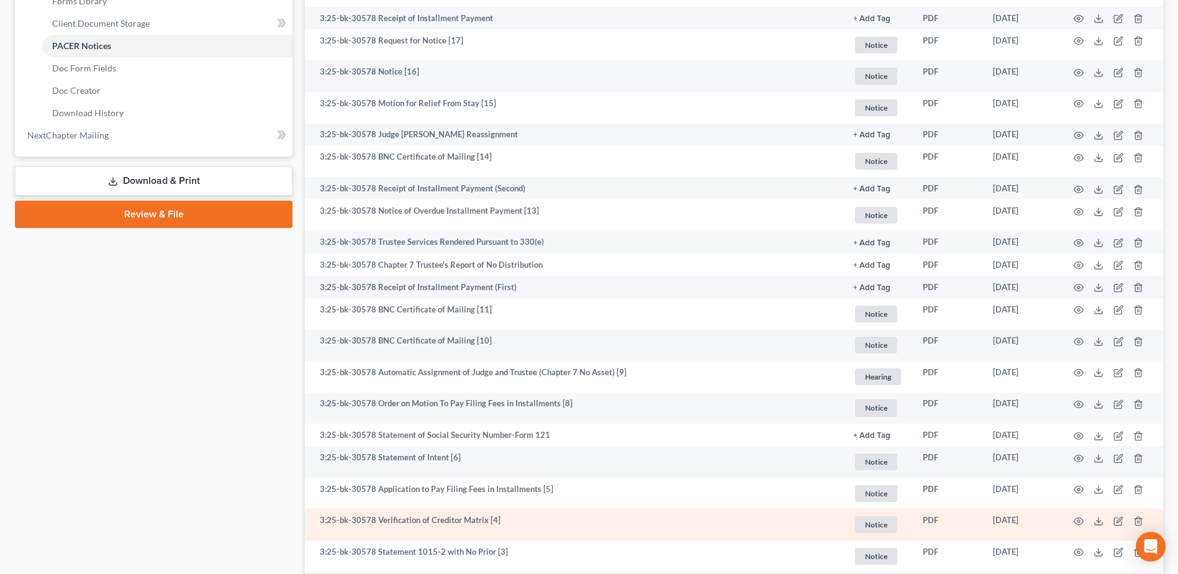
scroll to position [699, 0]
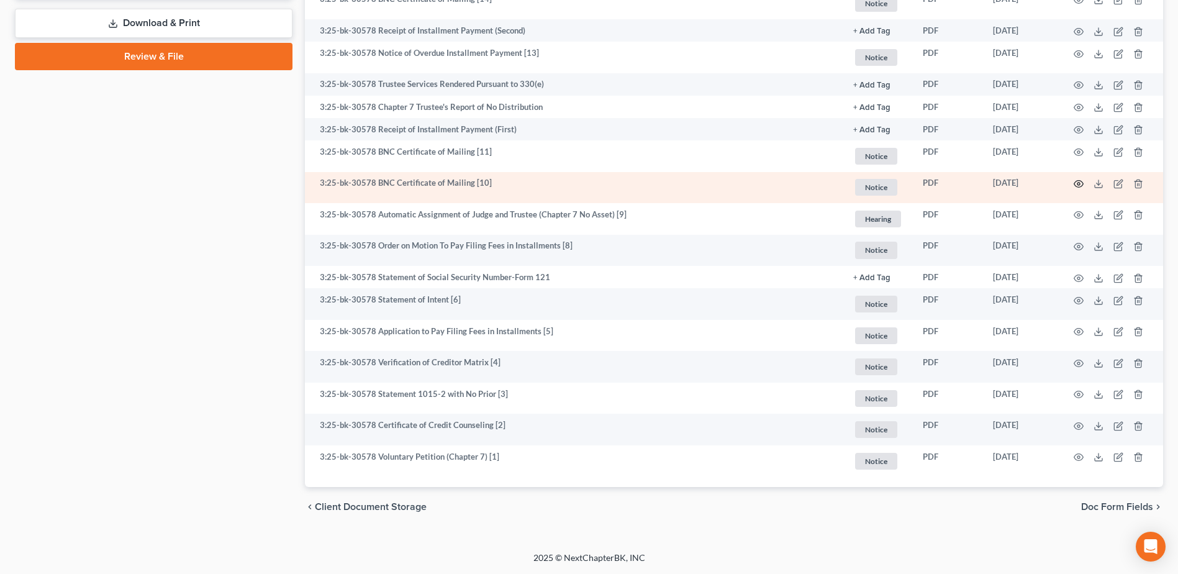
click at [1078, 181] on icon "button" at bounding box center [1078, 184] width 9 height 7
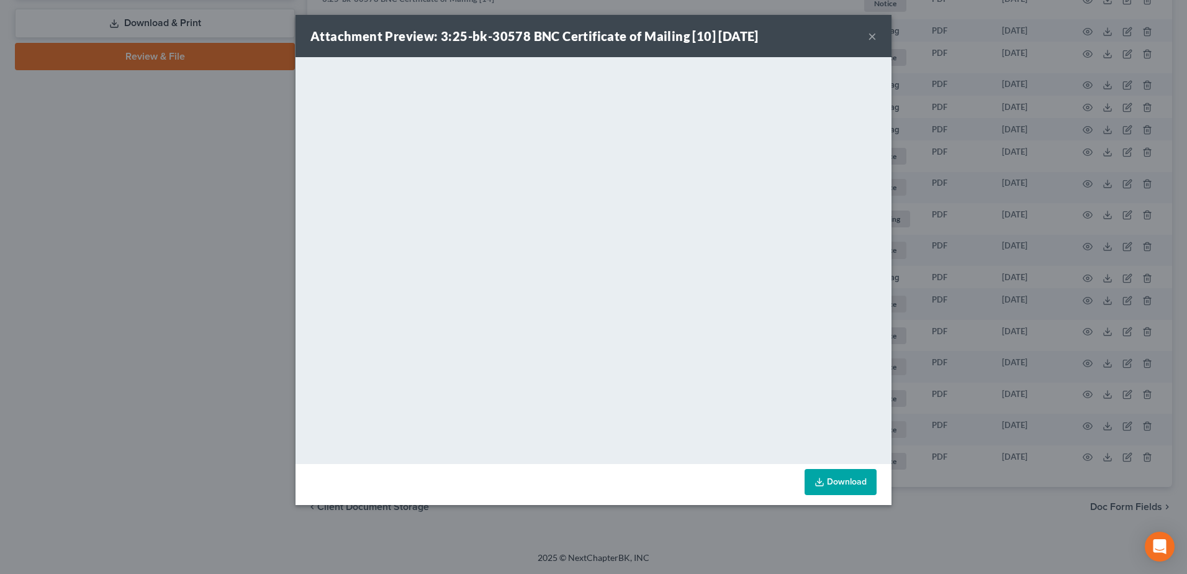
click at [872, 40] on button "×" at bounding box center [872, 36] width 9 height 15
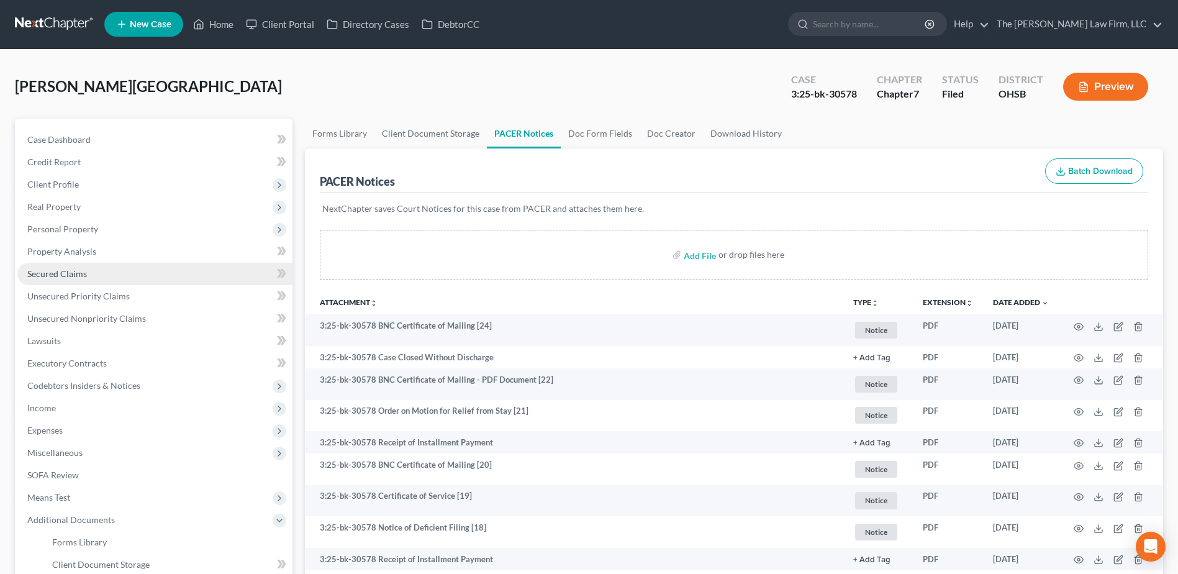
scroll to position [0, 0]
click at [64, 30] on link at bounding box center [54, 25] width 79 height 22
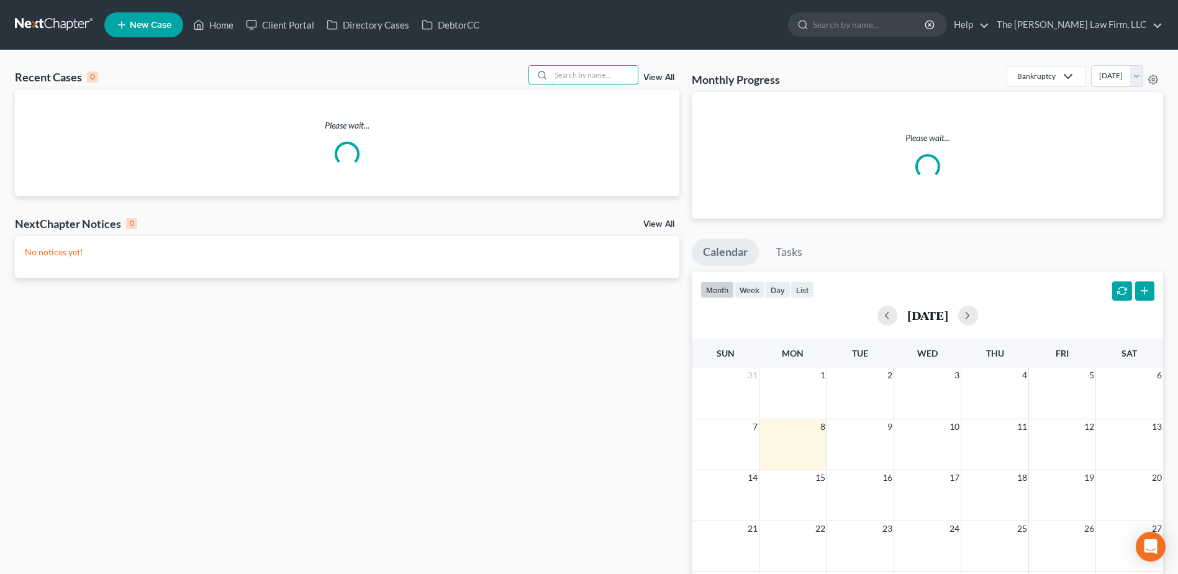
click at [590, 81] on input "search" at bounding box center [594, 75] width 87 height 18
